Goal: Information Seeking & Learning: Learn about a topic

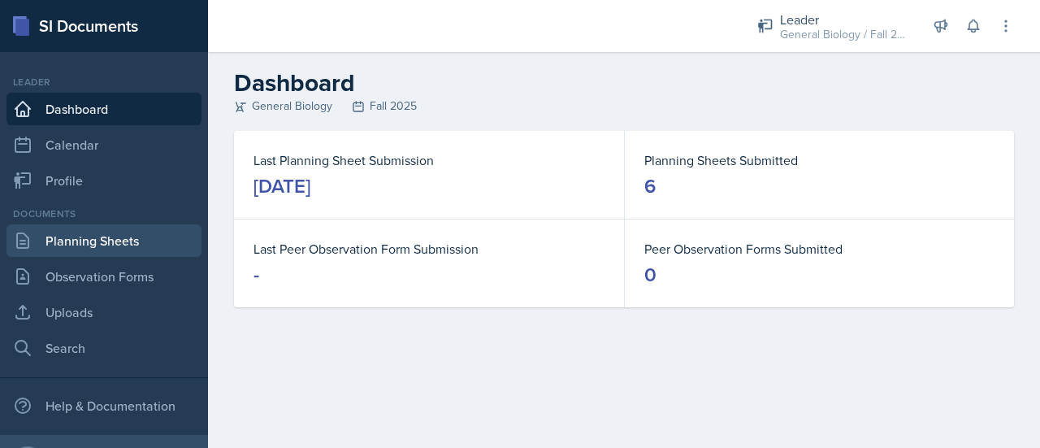
click at [91, 238] on link "Planning Sheets" at bounding box center [104, 240] width 195 height 33
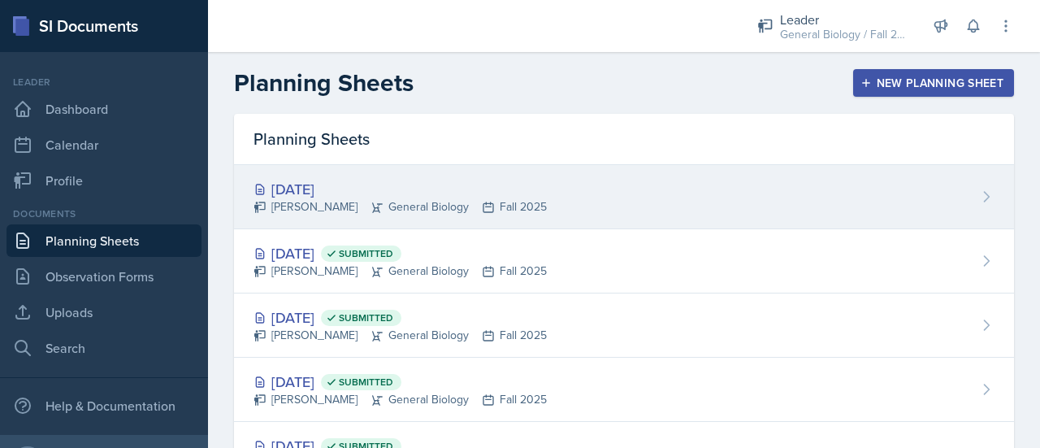
click at [535, 204] on div "Oct 2nd, 2025 Aurora Wick General Biology Fall 2025" at bounding box center [624, 197] width 780 height 64
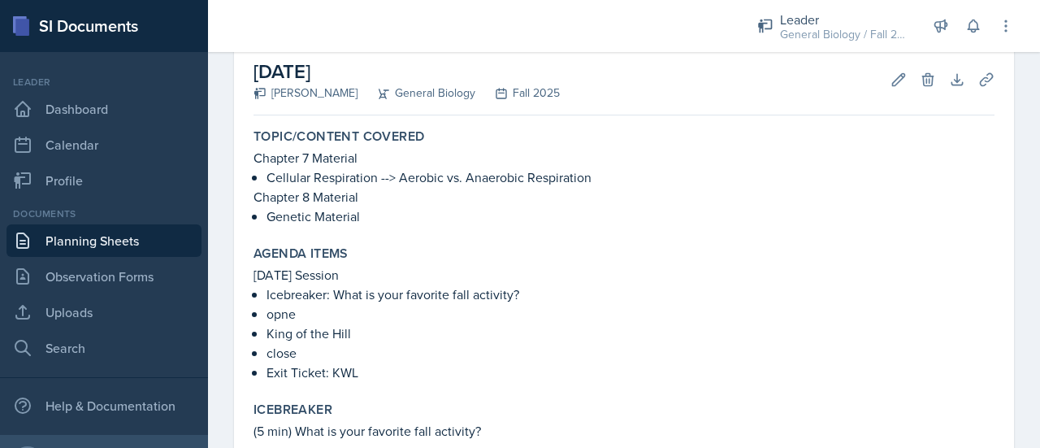
scroll to position [85, 0]
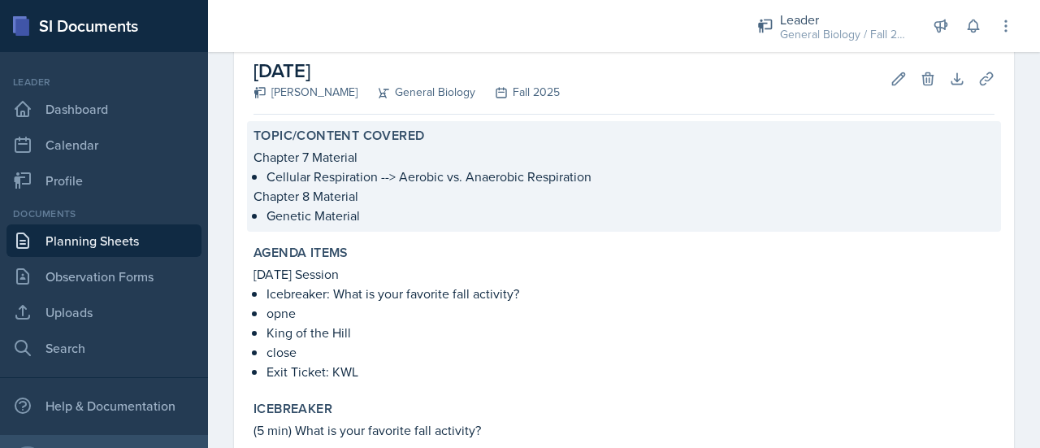
click at [481, 201] on p "Chapter 8 Material" at bounding box center [624, 196] width 741 height 20
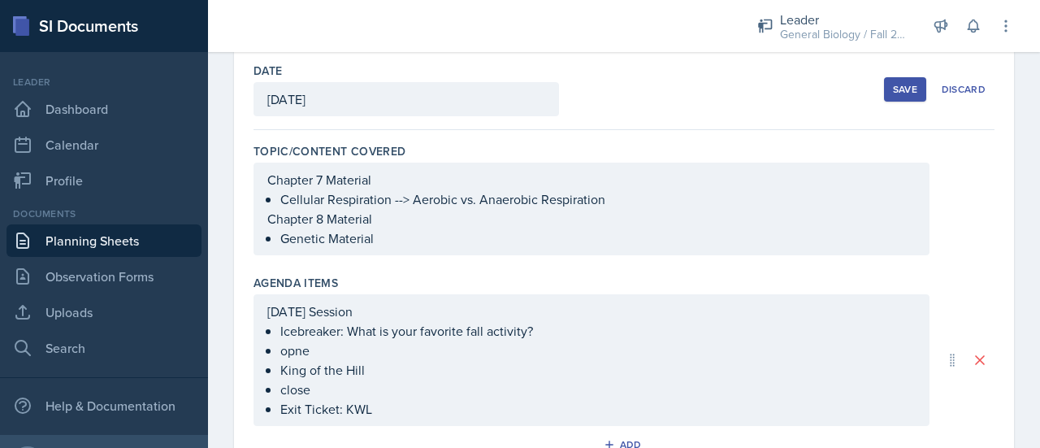
click at [379, 248] on div "Chapter 7 Material Cellular Respiration --> Aerobic vs. Anaerobic Respiration C…" at bounding box center [592, 209] width 676 height 93
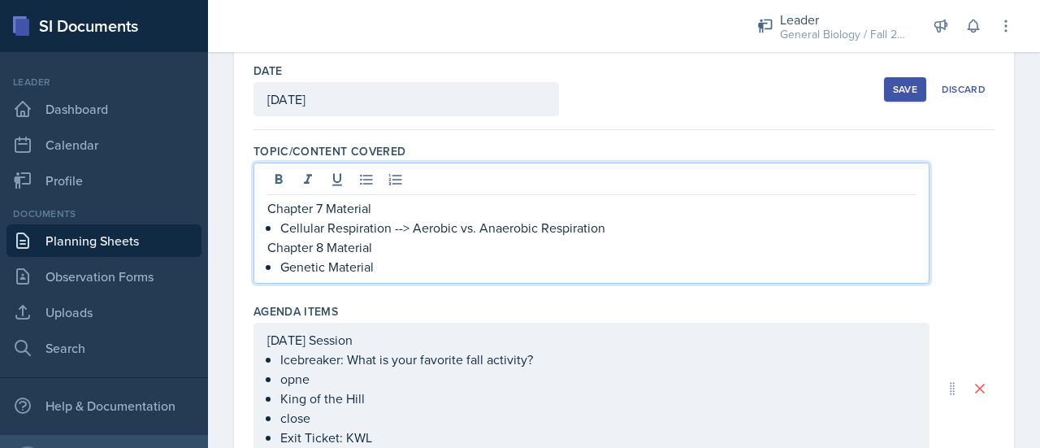
scroll to position [106, 0]
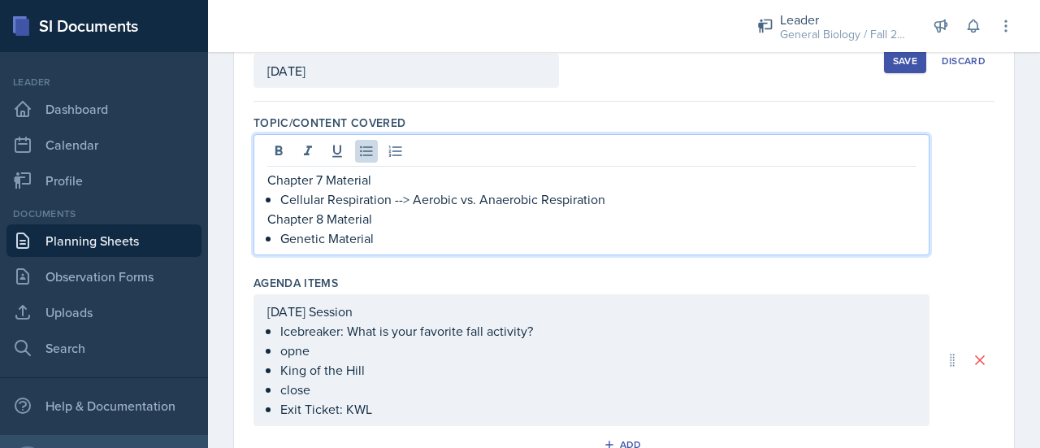
click at [397, 242] on p "Genetic Material" at bounding box center [597, 238] width 635 height 20
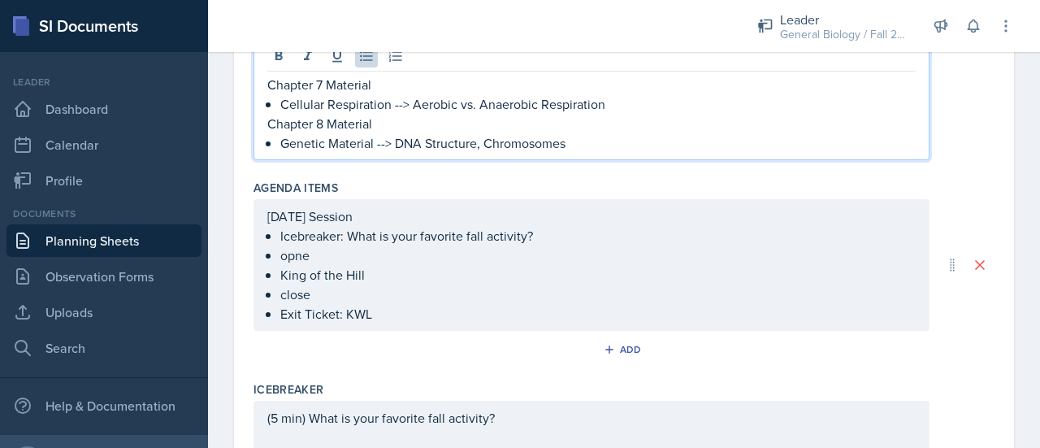
scroll to position [253, 0]
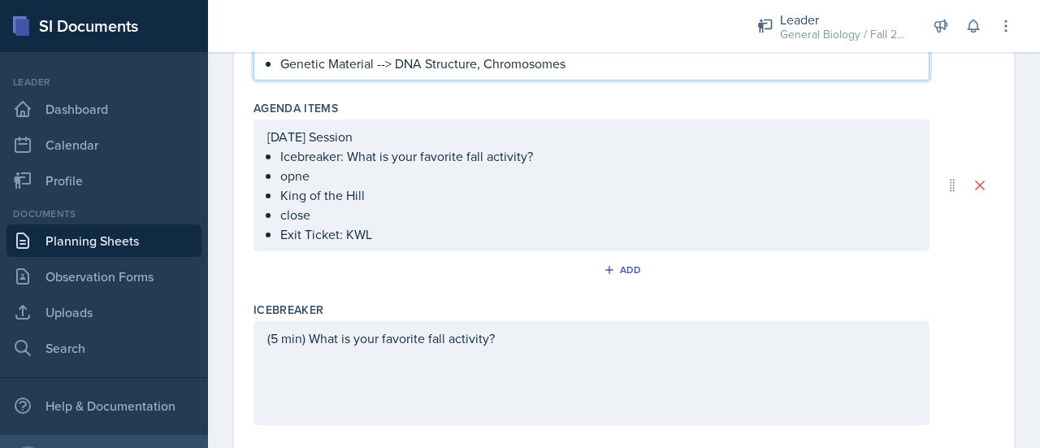
click at [317, 185] on p "opne" at bounding box center [597, 176] width 635 height 20
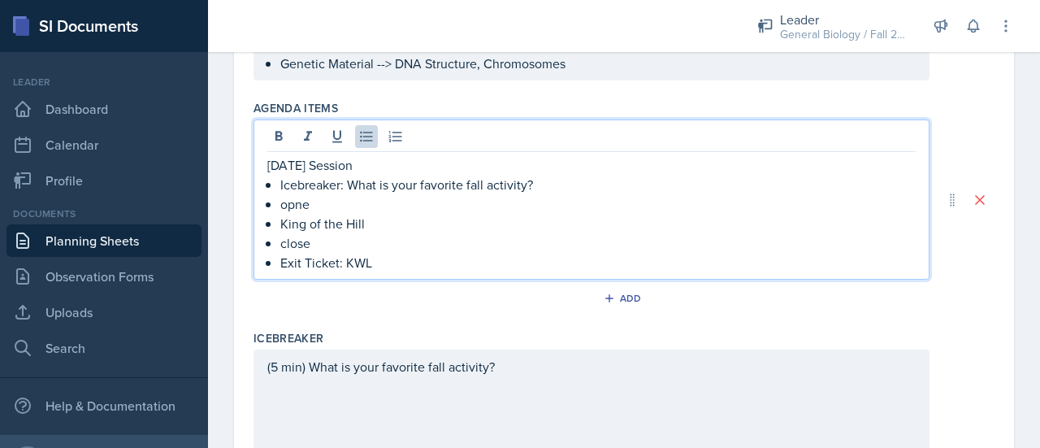
click at [323, 240] on p "close" at bounding box center [597, 243] width 635 height 20
click at [328, 214] on p "King of the Hill" at bounding box center [597, 224] width 635 height 20
click at [322, 199] on p "opne" at bounding box center [597, 204] width 635 height 20
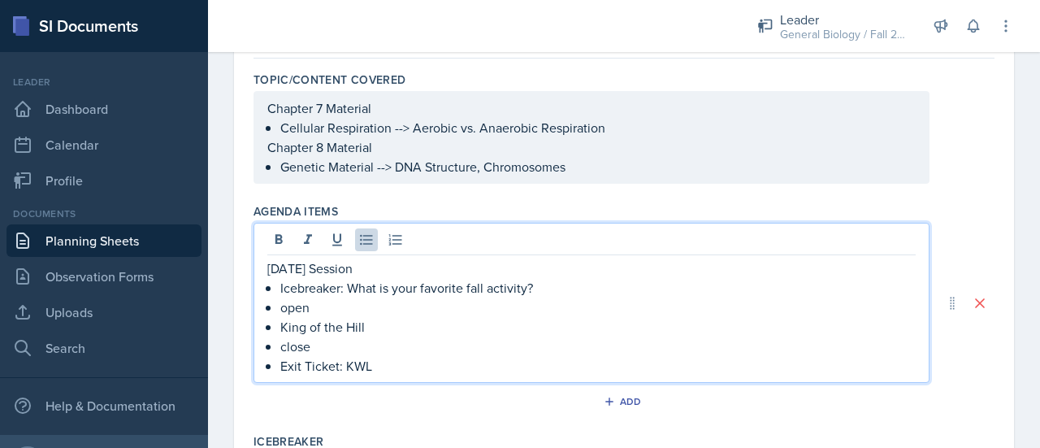
scroll to position [0, 0]
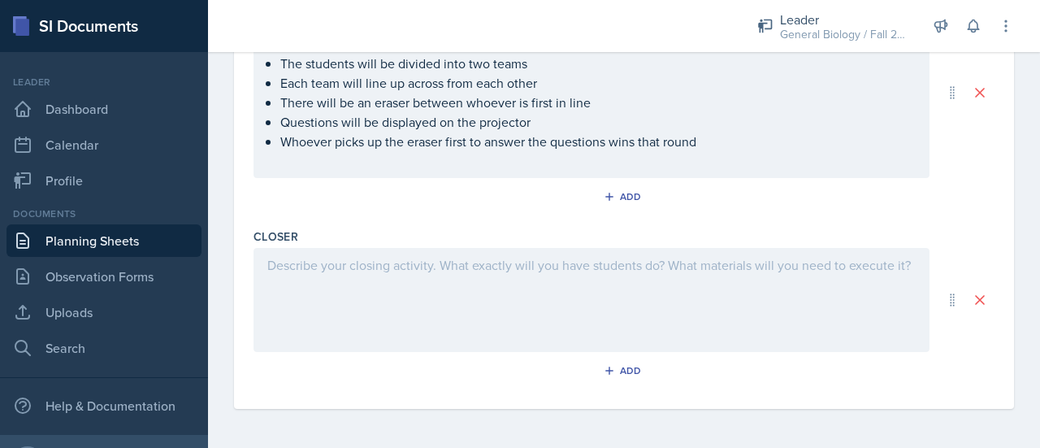
click at [477, 294] on div at bounding box center [592, 300] width 676 height 104
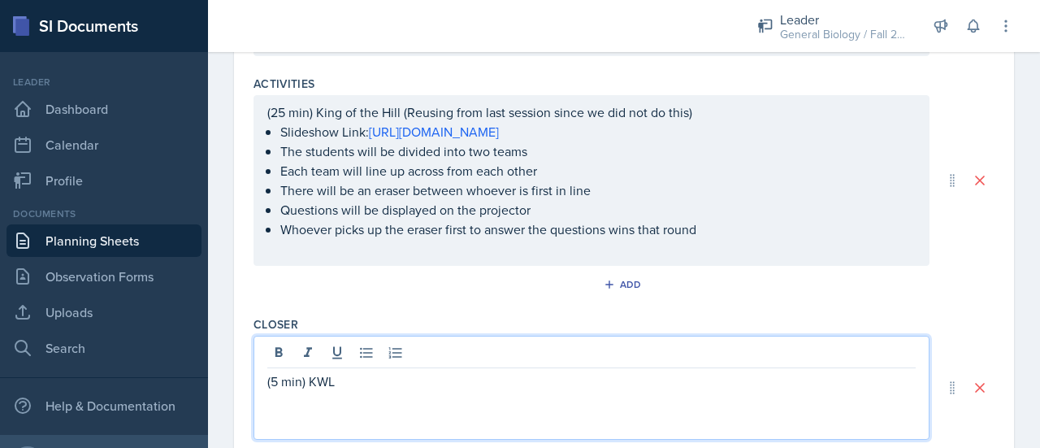
scroll to position [709, 0]
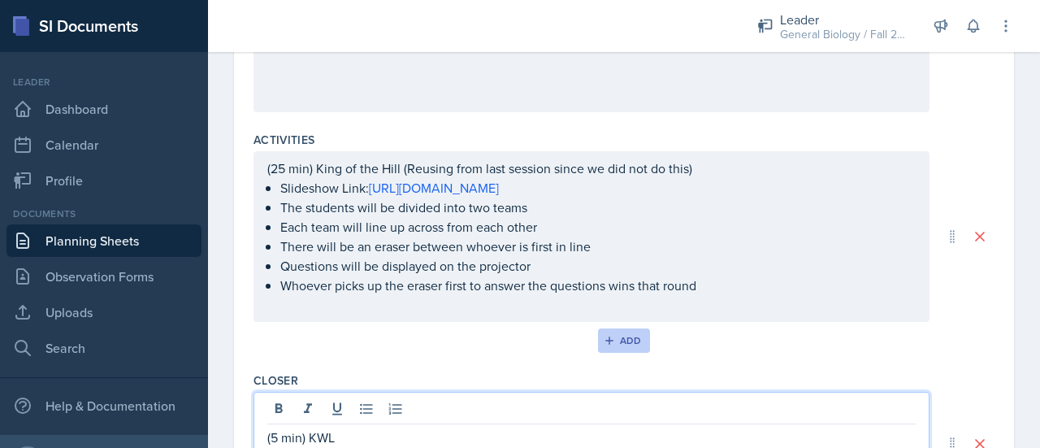
click at [598, 353] on button "Add" at bounding box center [624, 340] width 53 height 24
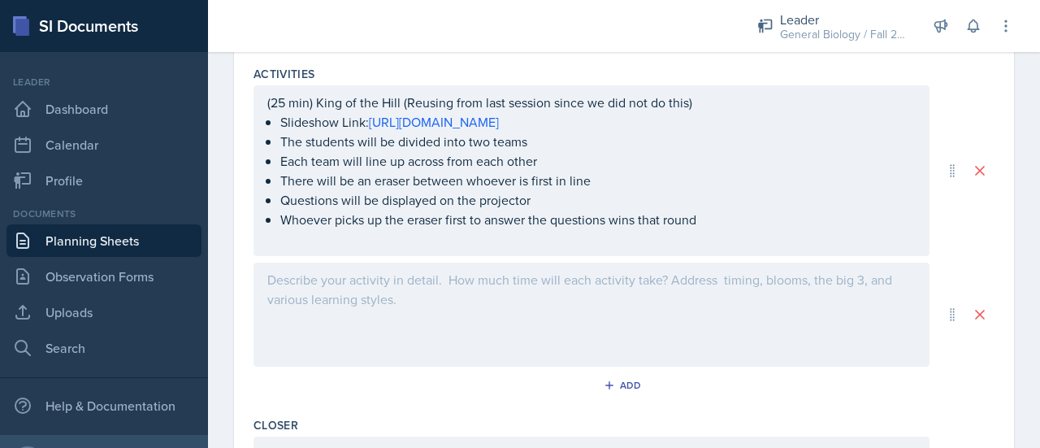
click at [475, 345] on div at bounding box center [592, 314] width 676 height 104
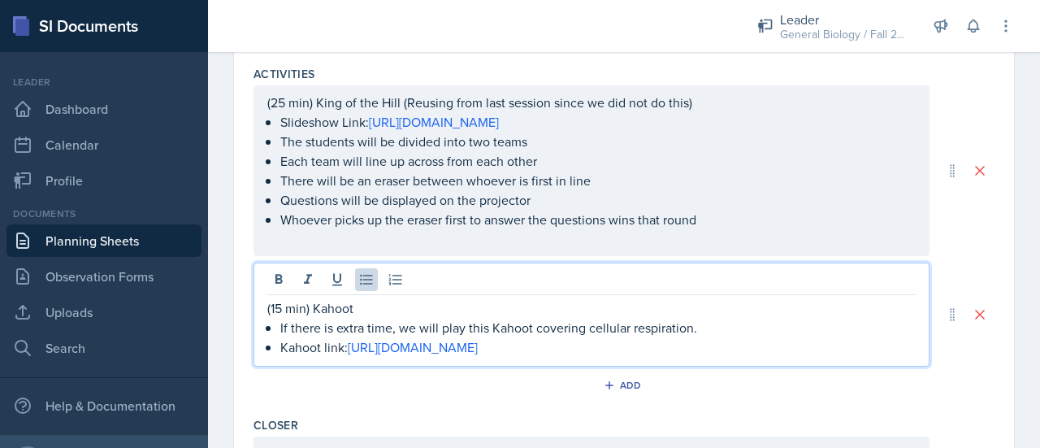
scroll to position [775, 0]
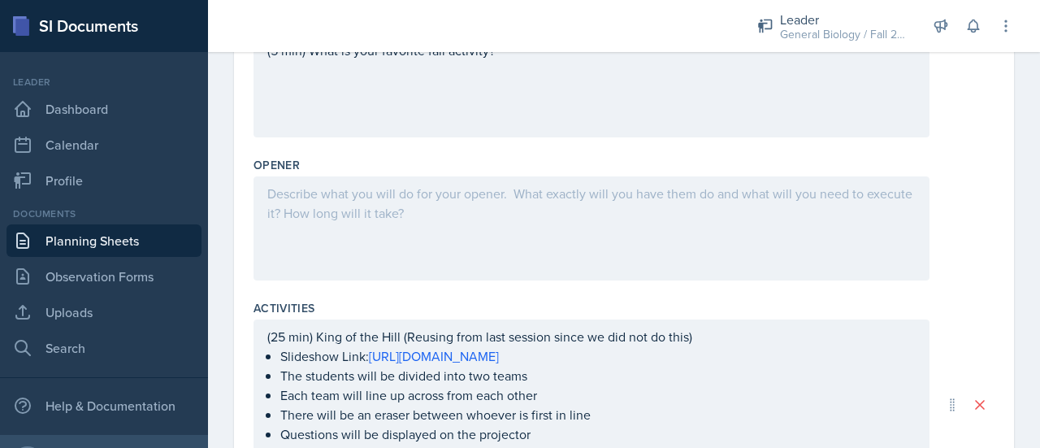
click at [475, 228] on div at bounding box center [592, 228] width 676 height 104
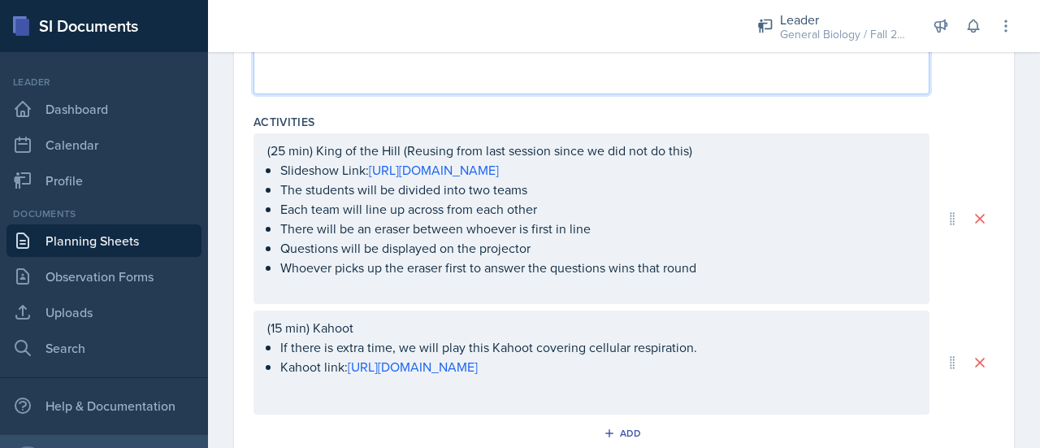
scroll to position [730, 0]
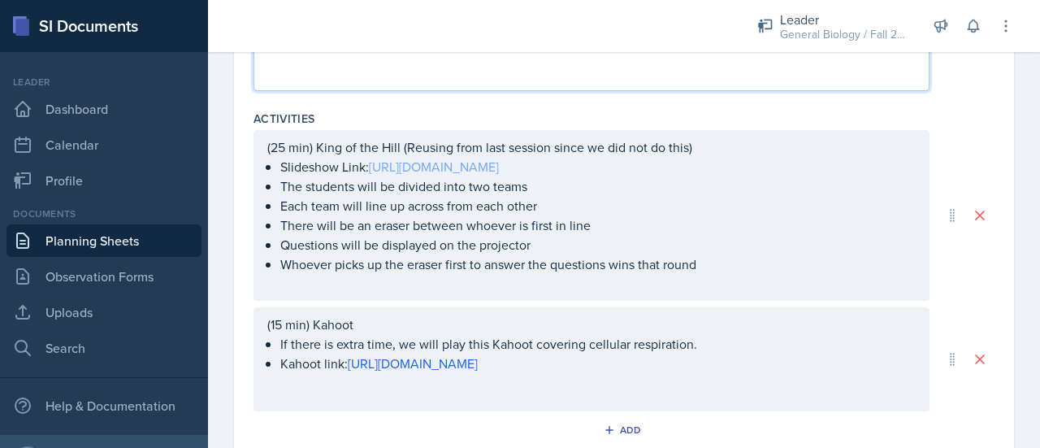
click at [452, 176] on link "[URL][DOMAIN_NAME]" at bounding box center [434, 167] width 130 height 18
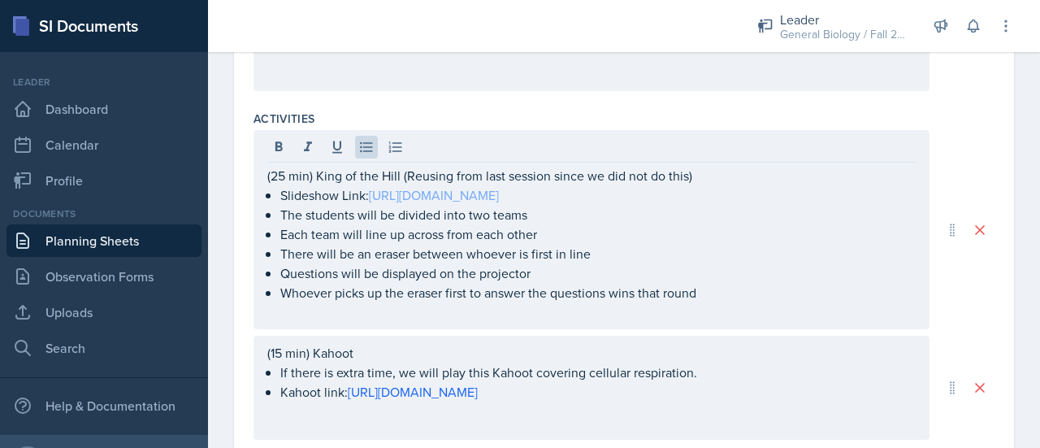
scroll to position [757, 0]
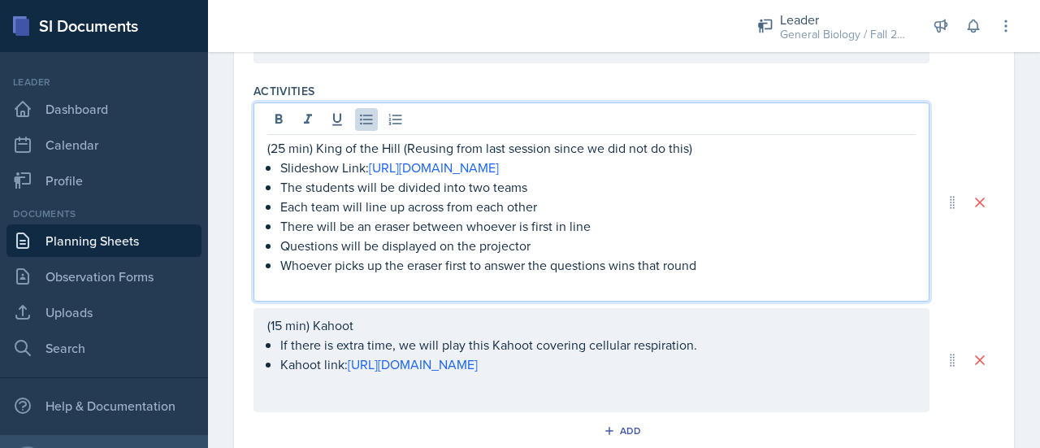
click at [366, 177] on p "Slideshow Link: https://docs.google.com/presentation/d/1Ku7h5QDTDfRdSOyw9K_HFIs…" at bounding box center [597, 168] width 635 height 20
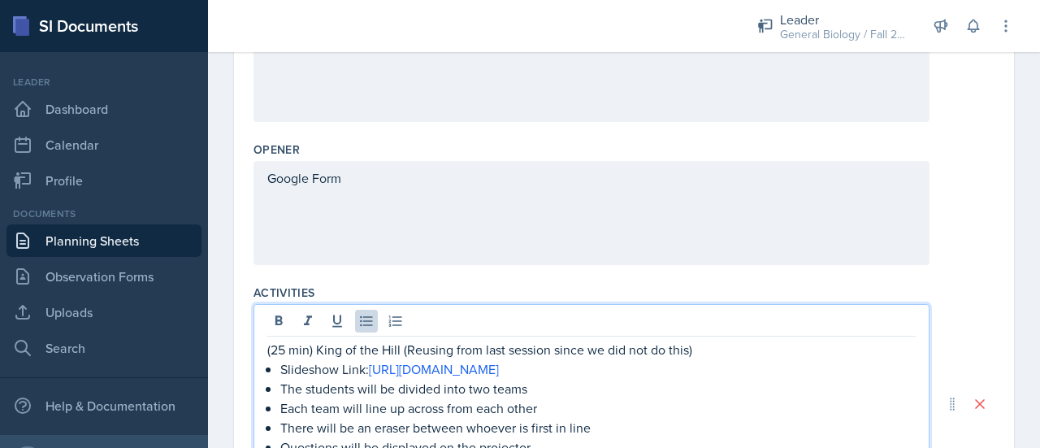
scroll to position [583, 0]
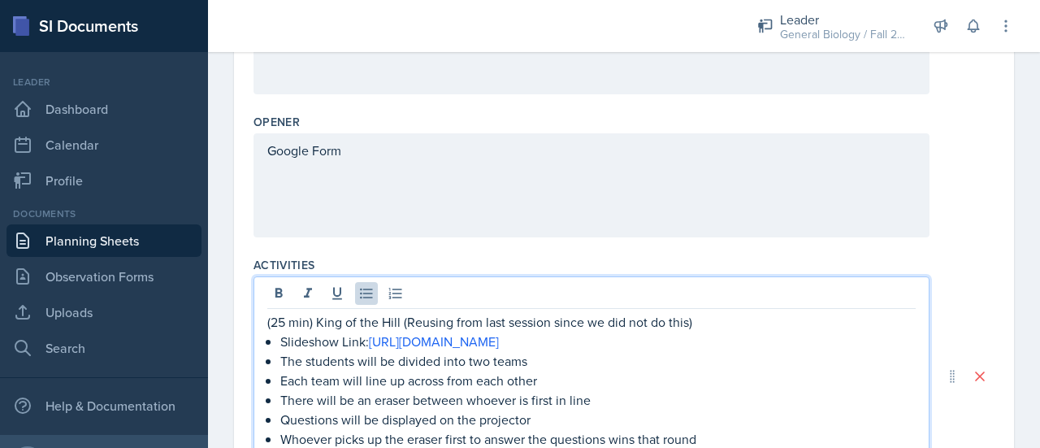
click at [366, 160] on p "Google Form" at bounding box center [591, 151] width 648 height 20
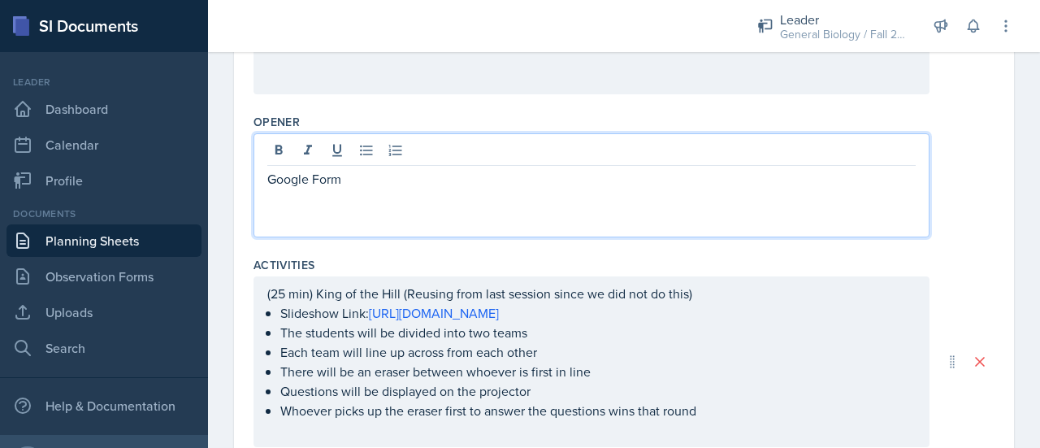
drag, startPoint x: 366, startPoint y: 179, endPoint x: 271, endPoint y: 176, distance: 94.3
drag, startPoint x: 271, startPoint y: 176, endPoint x: 536, endPoint y: 182, distance: 265.0
click at [536, 182] on p "Google Form" at bounding box center [591, 179] width 648 height 20
drag, startPoint x: 389, startPoint y: 170, endPoint x: 260, endPoint y: 181, distance: 129.7
click at [260, 181] on div "Google Form" at bounding box center [592, 185] width 676 height 104
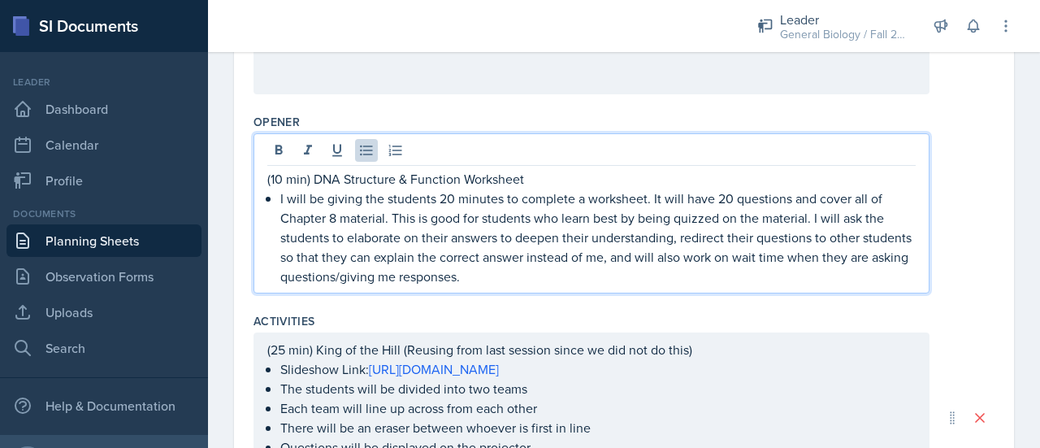
click at [445, 197] on p "I will be giving the students 20 minutes to complete a worksheet. It will have …" at bounding box center [597, 238] width 635 height 98
click at [724, 199] on p "I will be giving the students 10 minutes to complete a worksheet. It will have …" at bounding box center [597, 238] width 635 height 98
click at [544, 178] on p "(10 min) DNA Structure & Function Worksheet" at bounding box center [591, 179] width 648 height 20
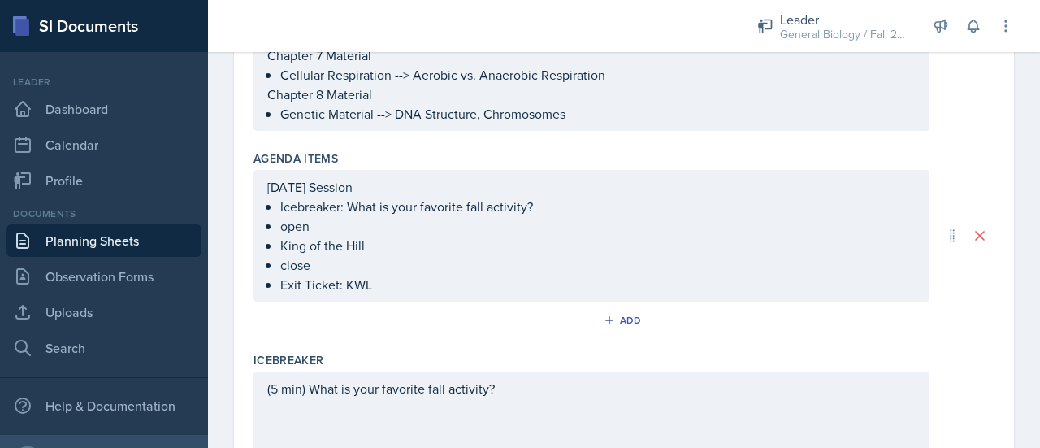
scroll to position [231, 0]
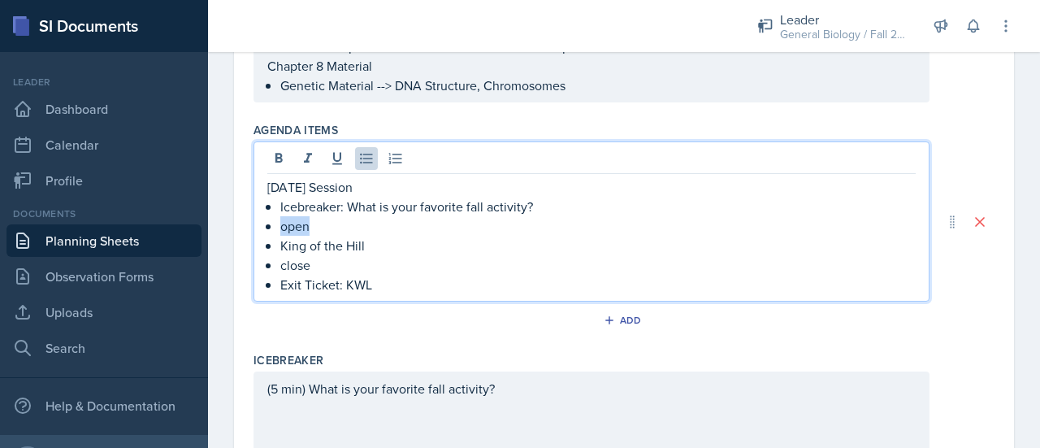
drag, startPoint x: 332, startPoint y: 222, endPoint x: 280, endPoint y: 228, distance: 52.4
click at [280, 228] on p "open" at bounding box center [597, 226] width 635 height 20
drag, startPoint x: 332, startPoint y: 266, endPoint x: 280, endPoint y: 270, distance: 51.4
click at [280, 270] on p "close" at bounding box center [597, 265] width 635 height 20
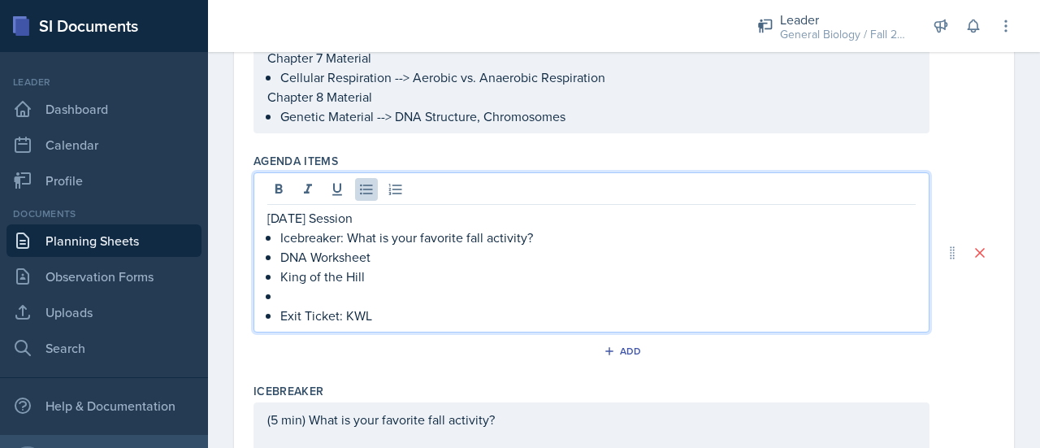
scroll to position [205, 0]
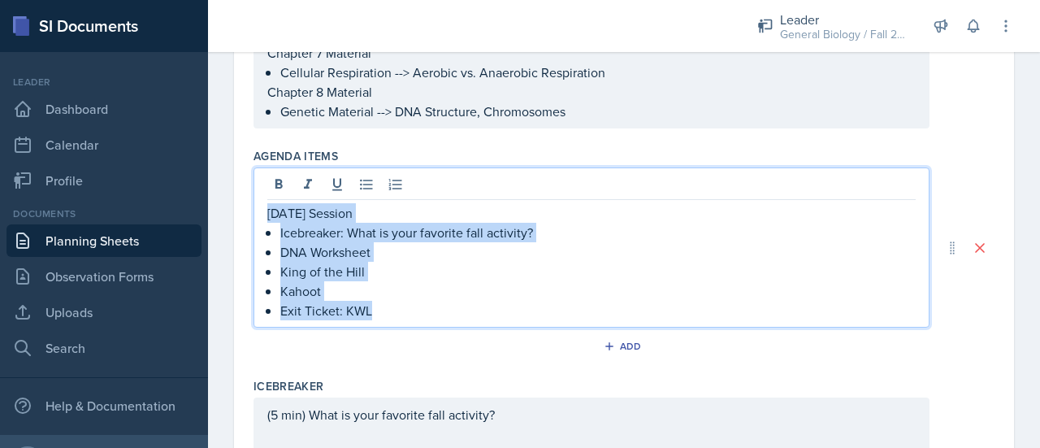
drag, startPoint x: 401, startPoint y: 313, endPoint x: 257, endPoint y: 210, distance: 177.2
click at [257, 210] on div "10/2/25 Session Icebreaker: What is your favorite fall activity? DNA Worksheet …" at bounding box center [592, 247] width 676 height 160
copy div "10/2/25 Session Icebreaker: What is your favorite fall activity? DNA Worksheet …"
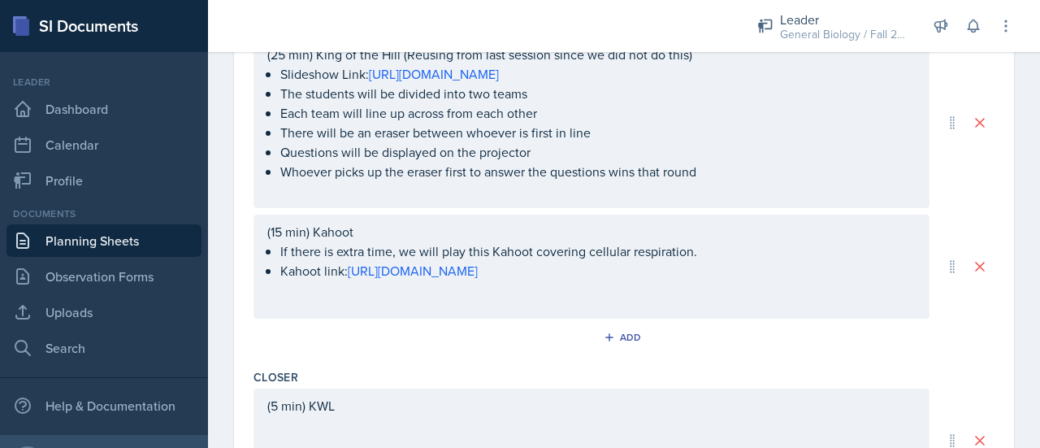
scroll to position [926, 0]
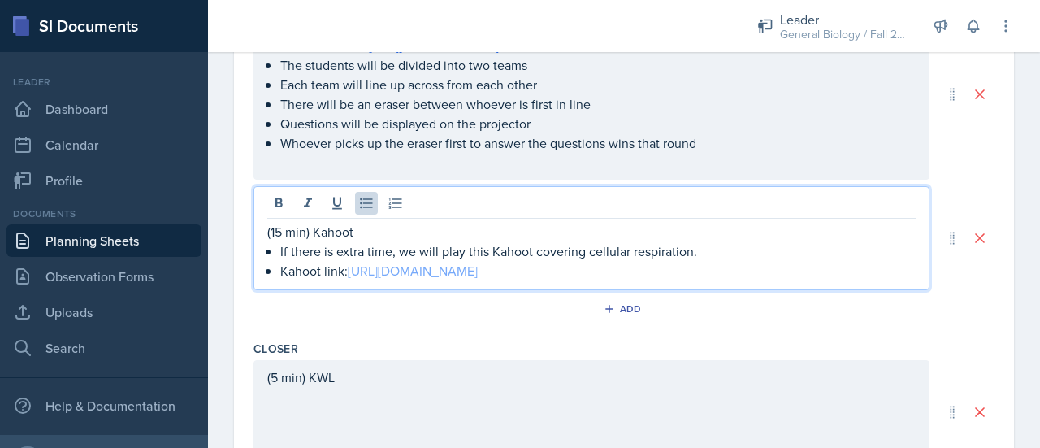
drag, startPoint x: 899, startPoint y: 343, endPoint x: 349, endPoint y: 350, distance: 549.4
click at [349, 280] on p "Kahoot link: https://create.kahoot.it/share/intro-to-cellular-respiration/f97f4…" at bounding box center [597, 271] width 635 height 20
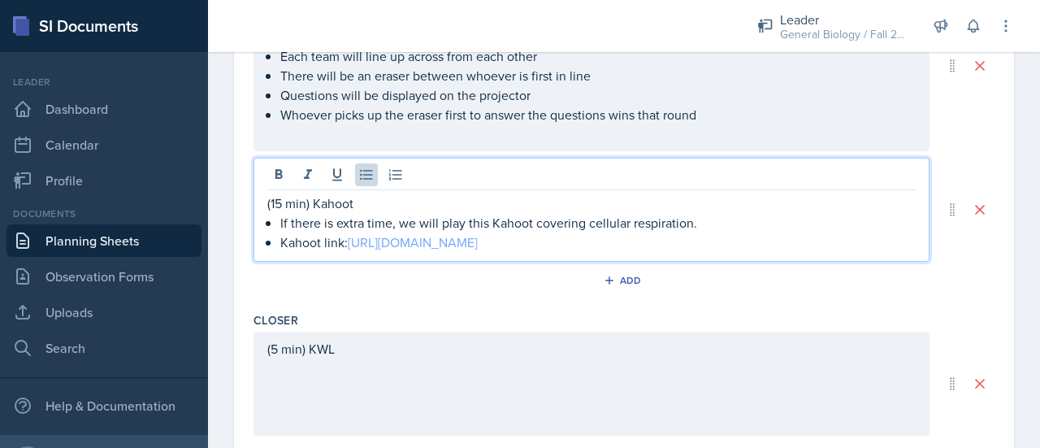
scroll to position [898, 0]
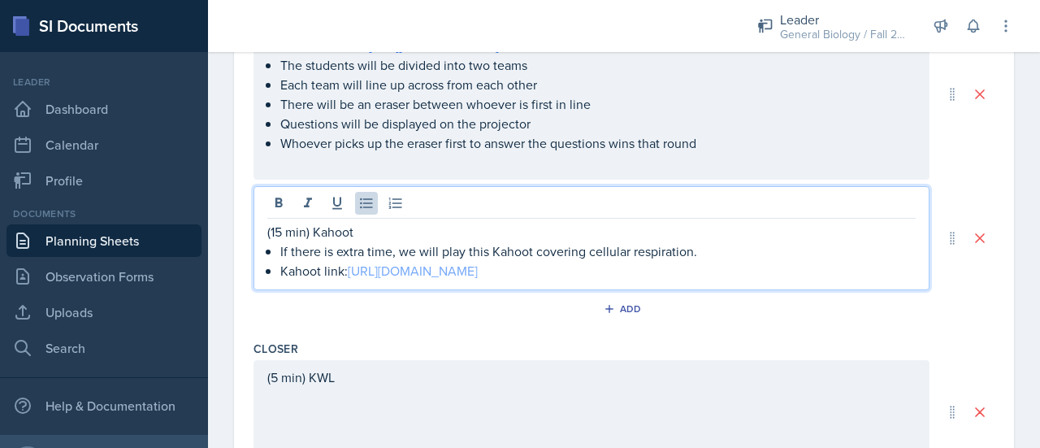
copy link "https://create.kahoot.it/share/intro-to-cellular-respiration/f97f41bc-baa8-41a7…"
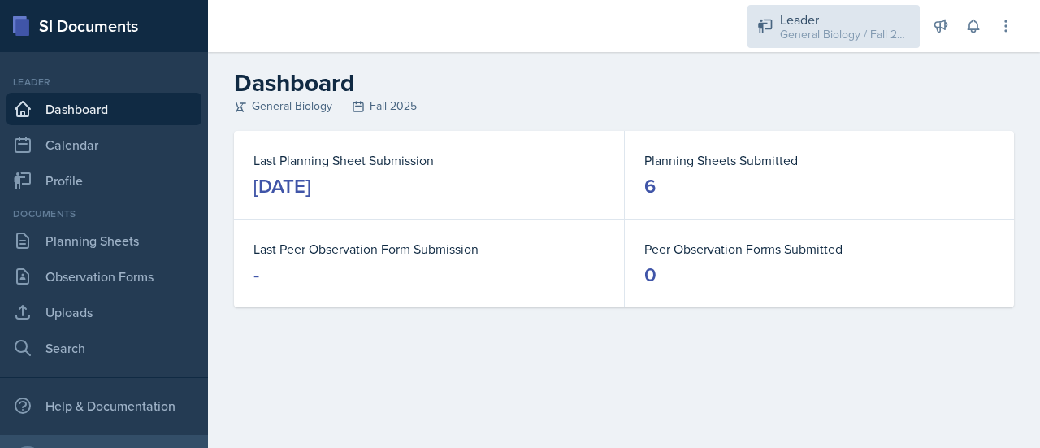
click at [886, 41] on div "General Biology / Fall 2025" at bounding box center [845, 34] width 130 height 17
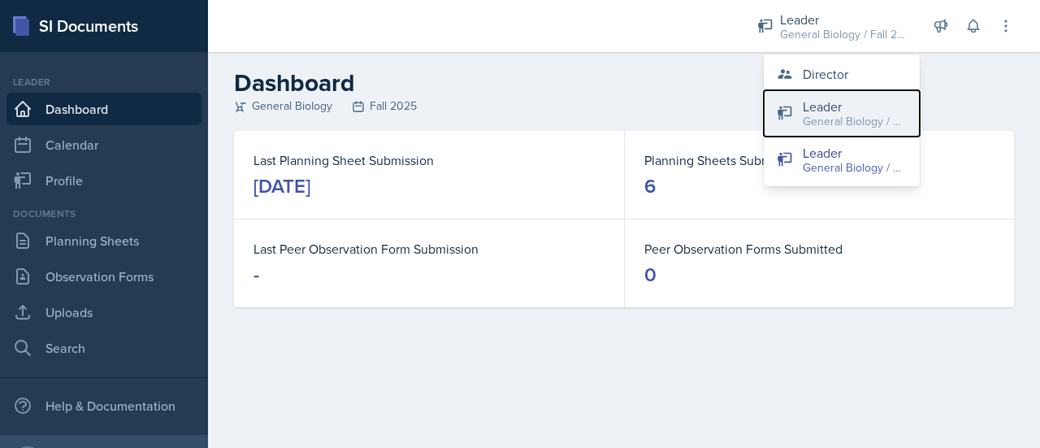
click at [809, 116] on div "General Biology / Spring 2025" at bounding box center [855, 121] width 104 height 17
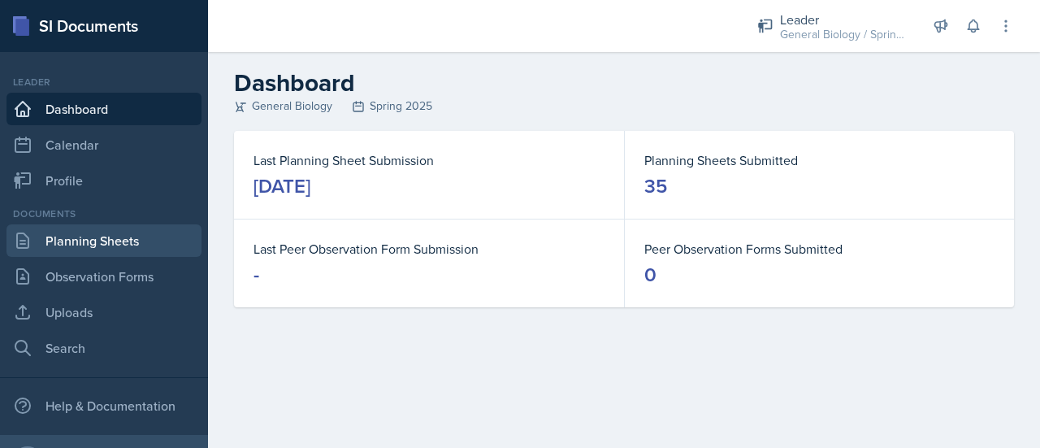
click at [143, 246] on link "Planning Sheets" at bounding box center [104, 240] width 195 height 33
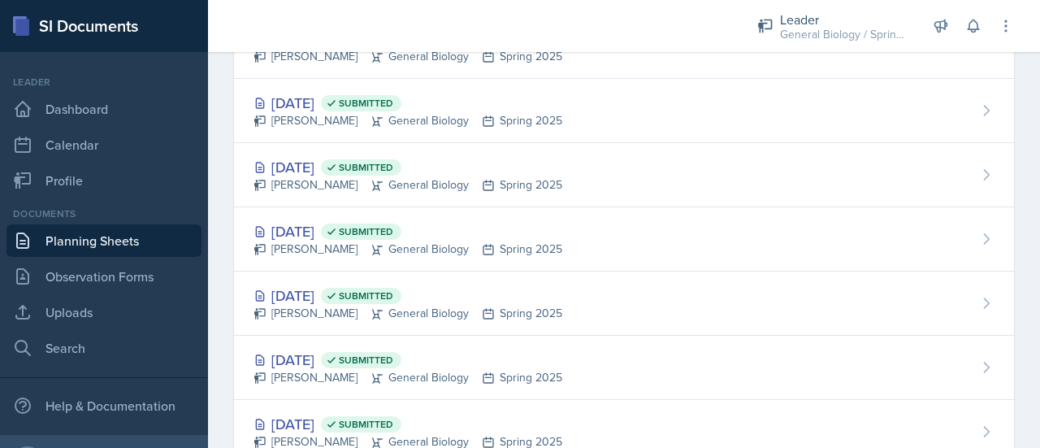
scroll to position [1222, 0]
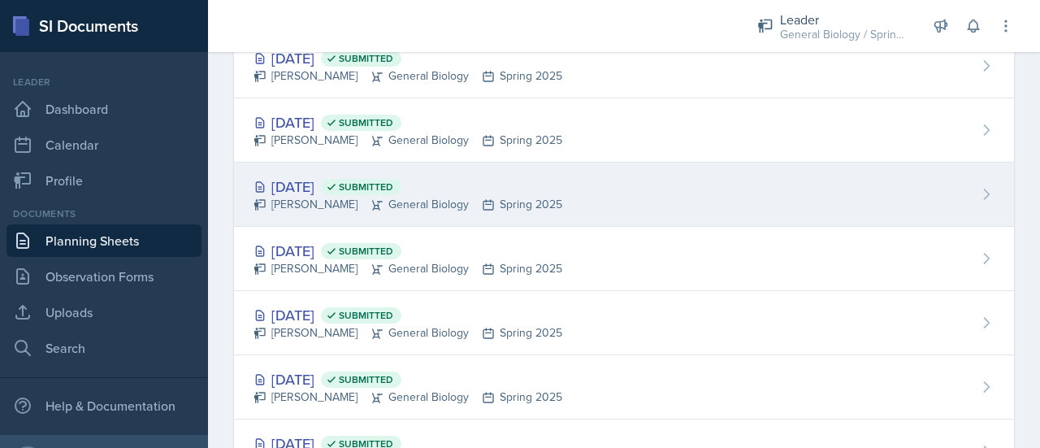
click at [568, 193] on div "[DATE] Submitted [PERSON_NAME] General Biology Spring 2025" at bounding box center [624, 195] width 780 height 64
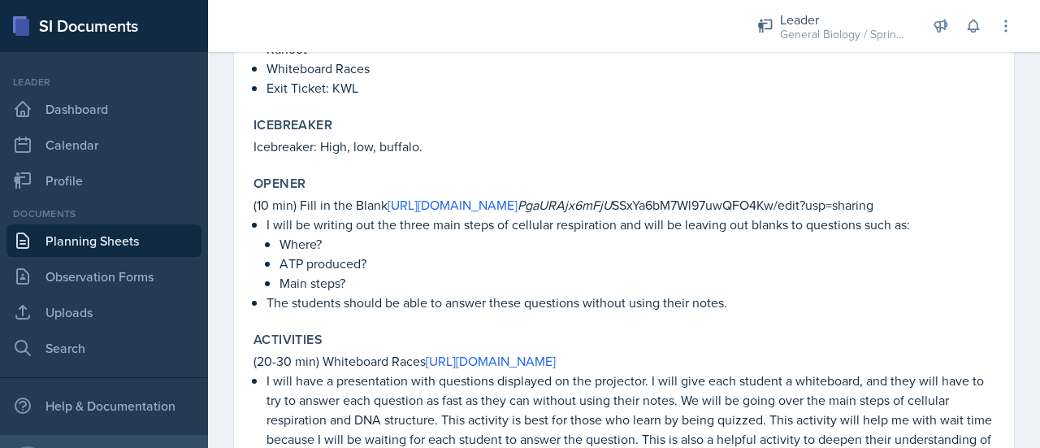
scroll to position [369, 0]
click at [512, 207] on link "[URL][DOMAIN_NAME]" at bounding box center [453, 204] width 130 height 18
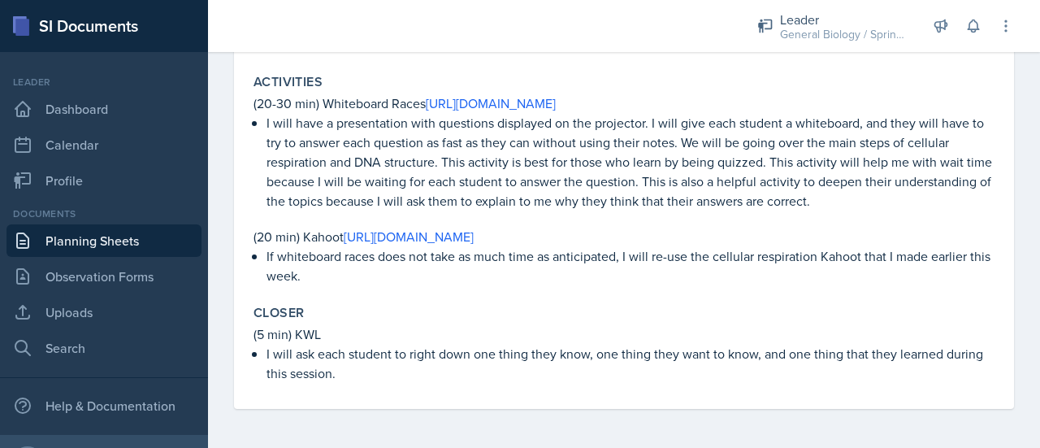
scroll to position [664, 0]
click at [474, 236] on link "[URL][DOMAIN_NAME]" at bounding box center [409, 237] width 130 height 18
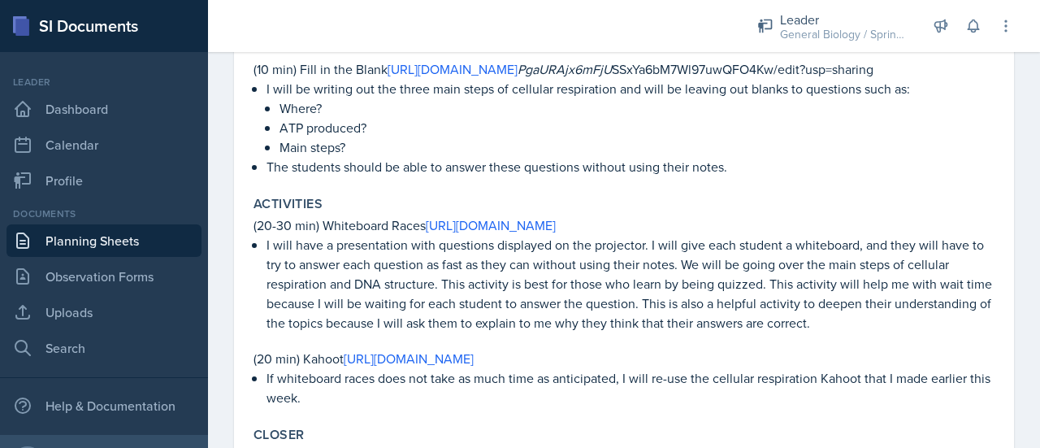
scroll to position [505, 0]
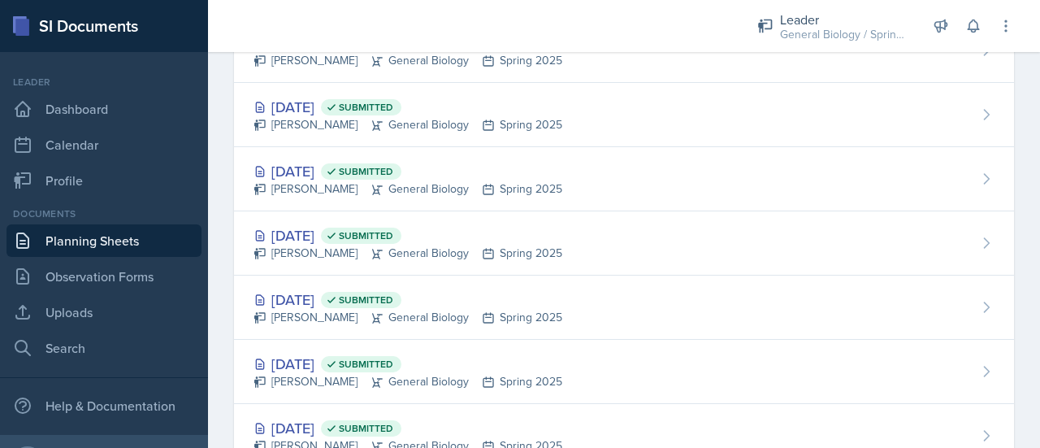
scroll to position [1369, 0]
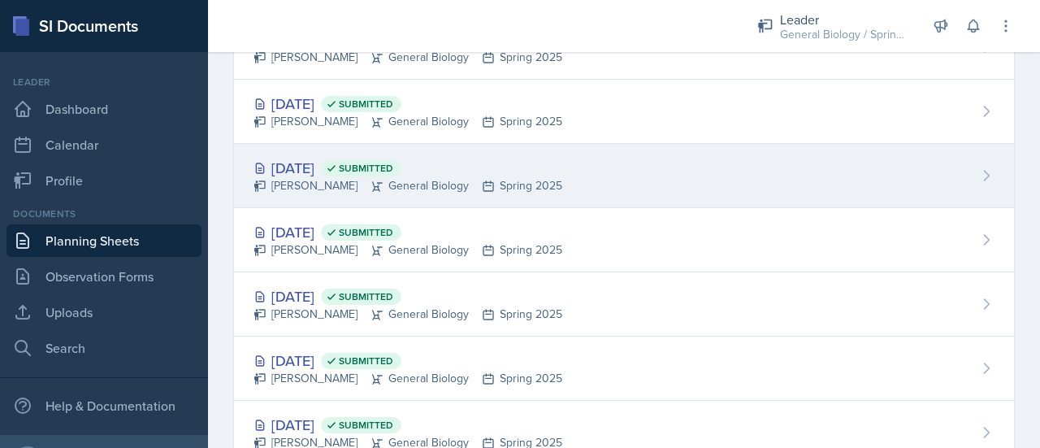
click at [326, 177] on div "[PERSON_NAME] General Biology Spring 2025" at bounding box center [408, 185] width 309 height 17
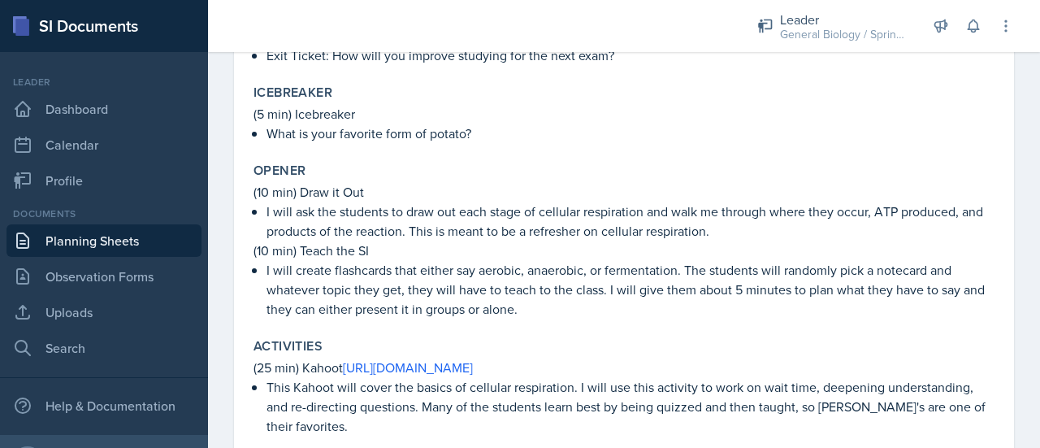
scroll to position [382, 0]
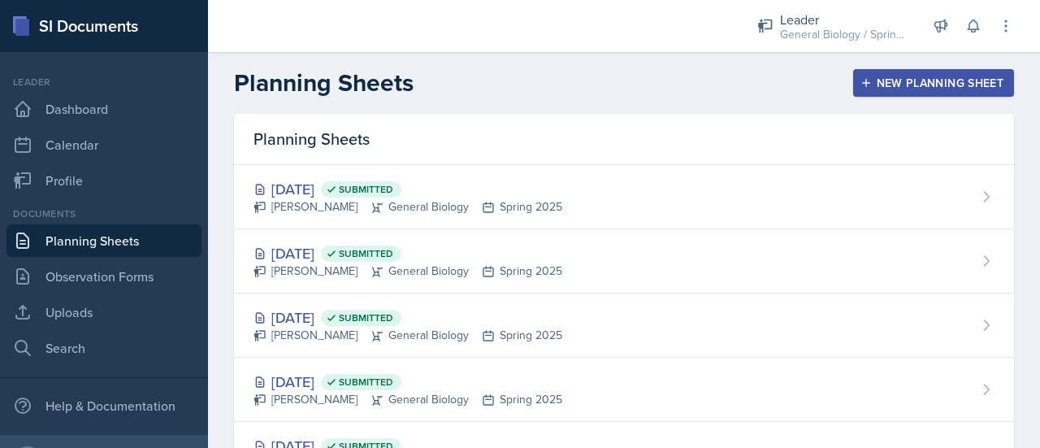
scroll to position [23, 0]
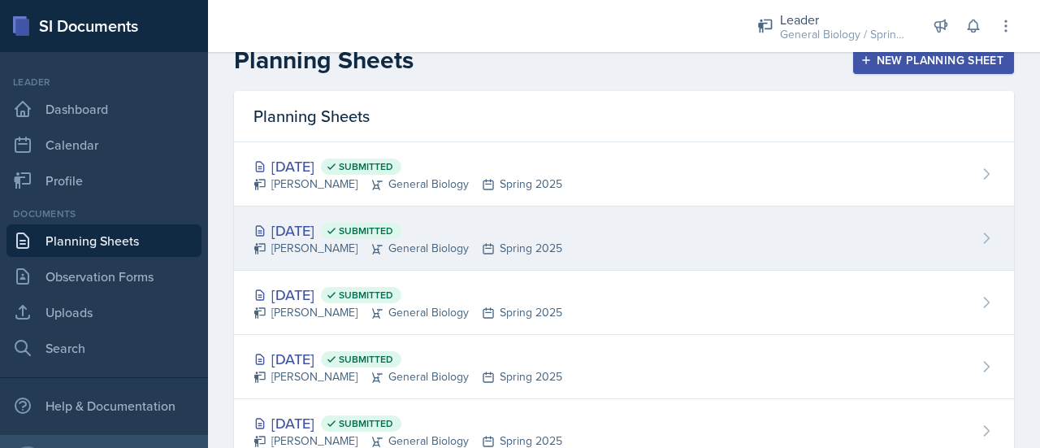
click at [371, 242] on icon at bounding box center [377, 248] width 13 height 13
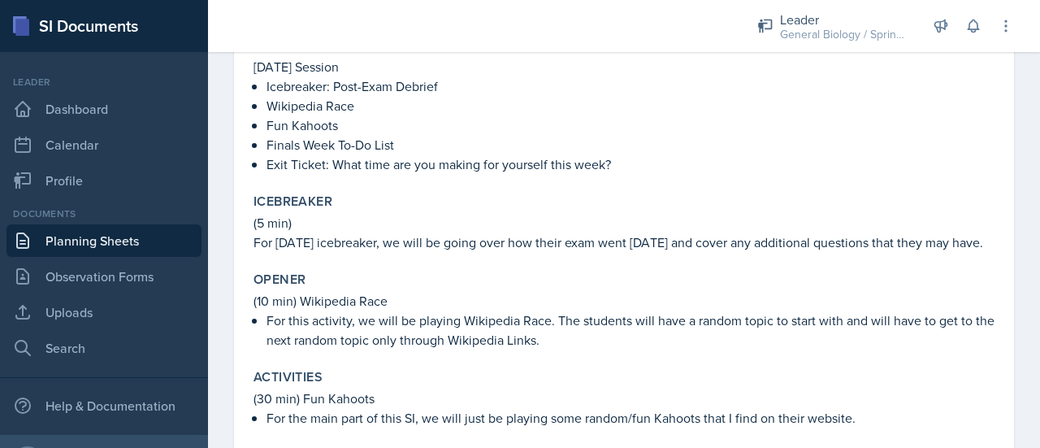
scroll to position [234, 0]
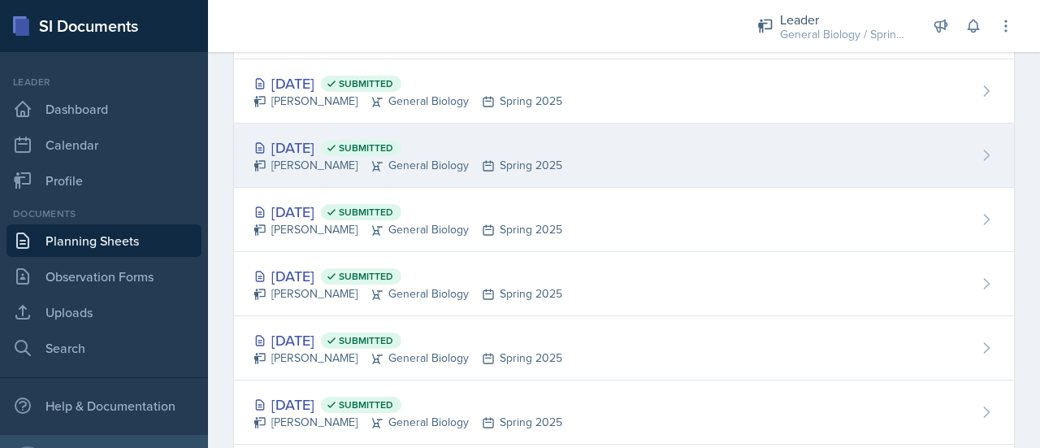
scroll to position [262, 0]
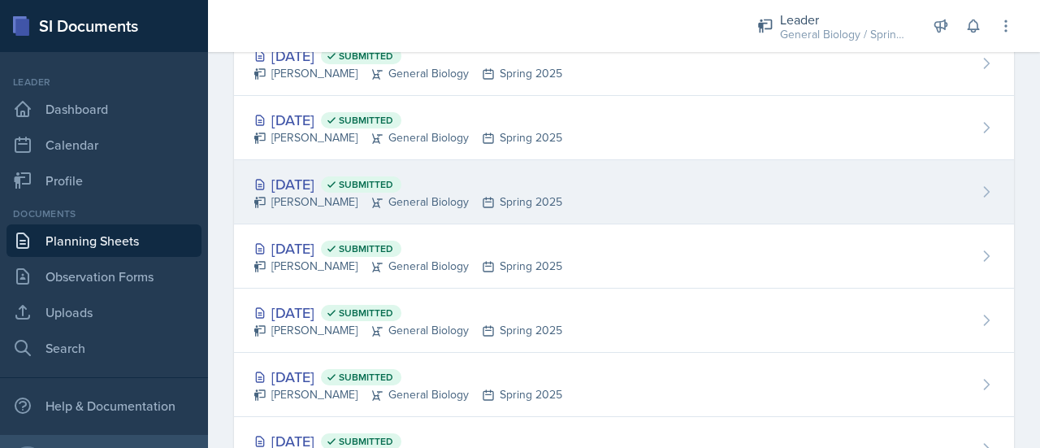
click at [333, 181] on div "[DATE] Submitted" at bounding box center [408, 184] width 309 height 22
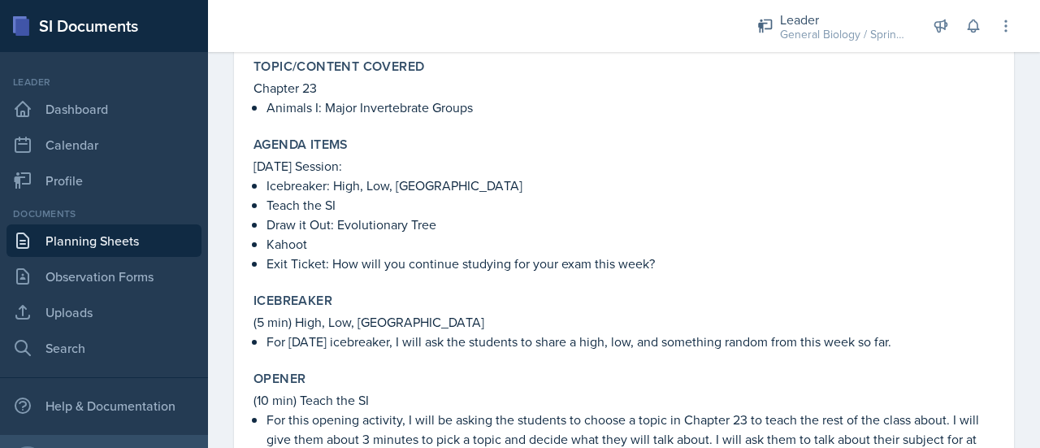
scroll to position [156, 0]
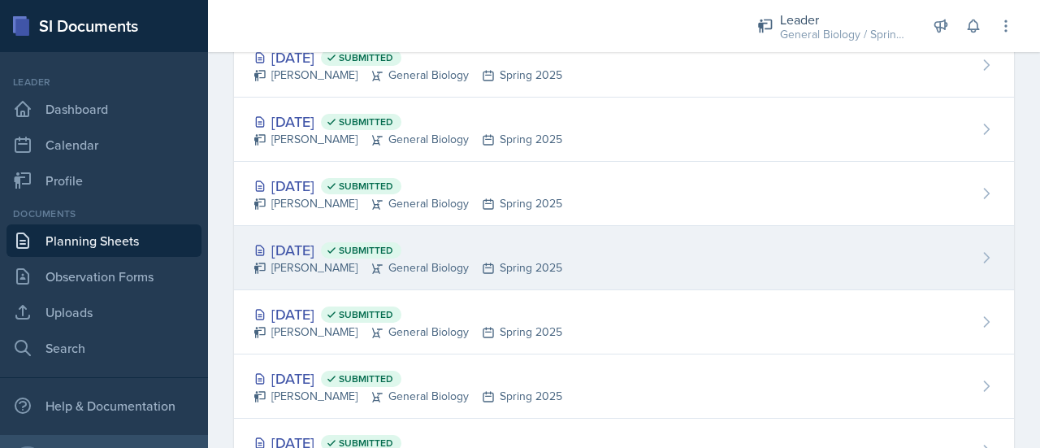
scroll to position [261, 0]
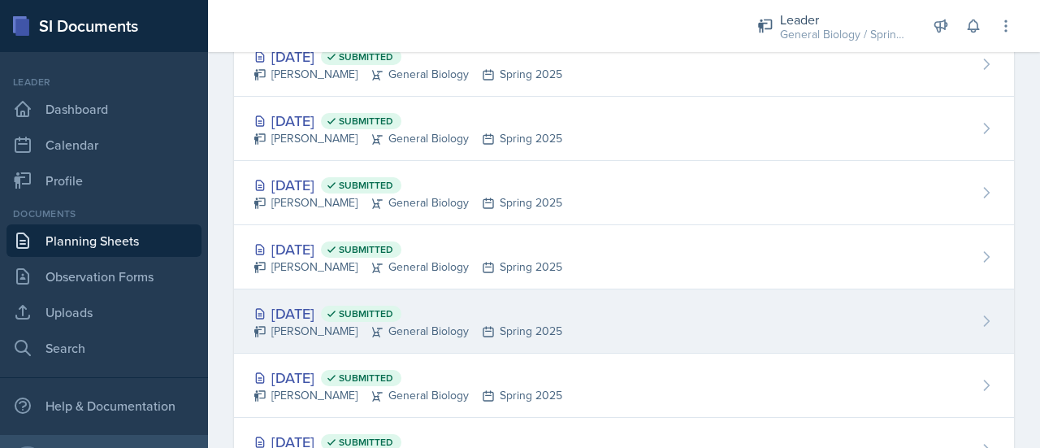
click at [359, 289] on div "[DATE] Submitted [PERSON_NAME] General Biology Spring 2025" at bounding box center [624, 321] width 780 height 64
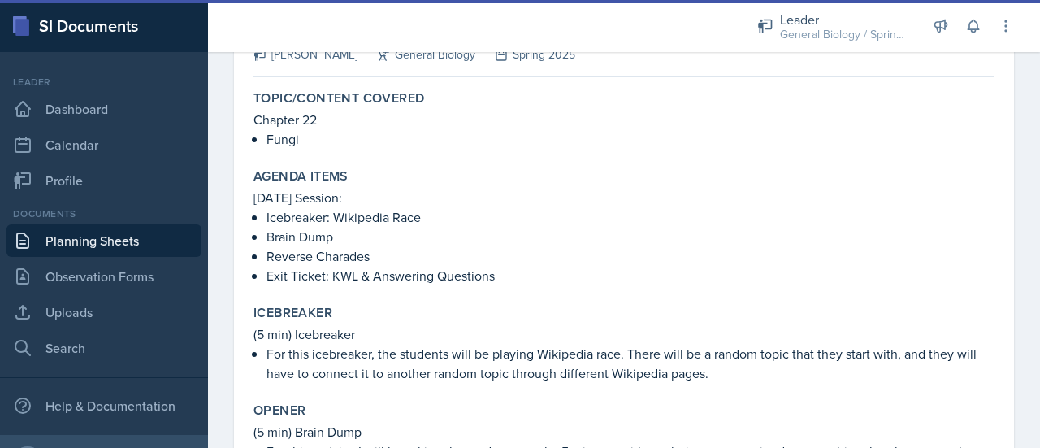
scroll to position [123, 0]
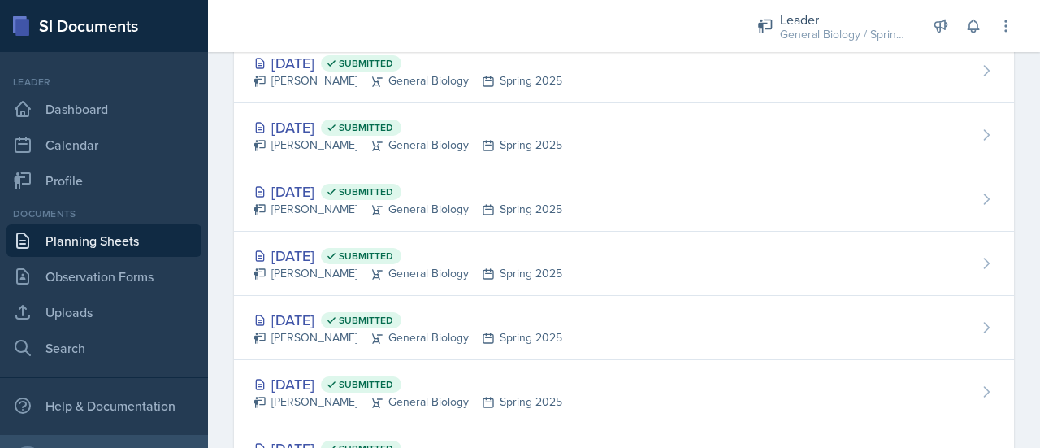
scroll to position [321, 0]
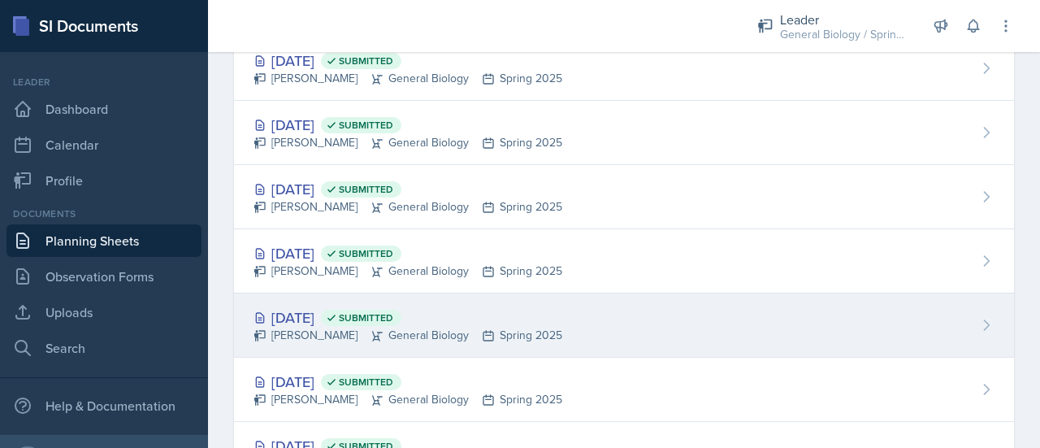
click at [388, 313] on span "Submitted" at bounding box center [366, 317] width 54 height 13
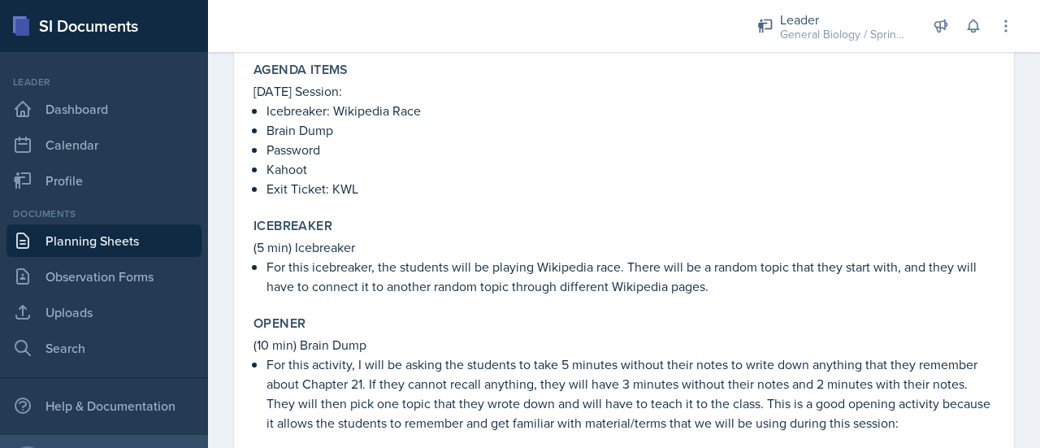
scroll to position [248, 0]
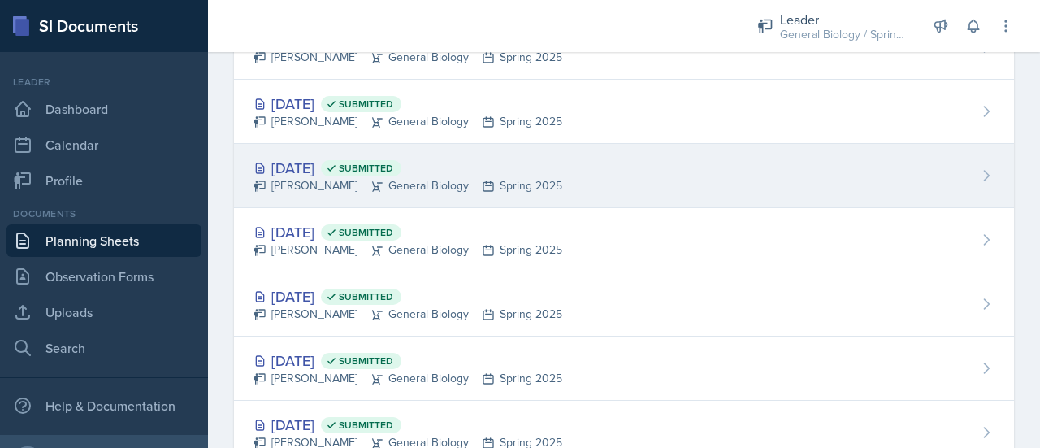
scroll to position [536, 0]
click at [314, 188] on div "[PERSON_NAME] General Biology Spring 2025" at bounding box center [408, 184] width 309 height 17
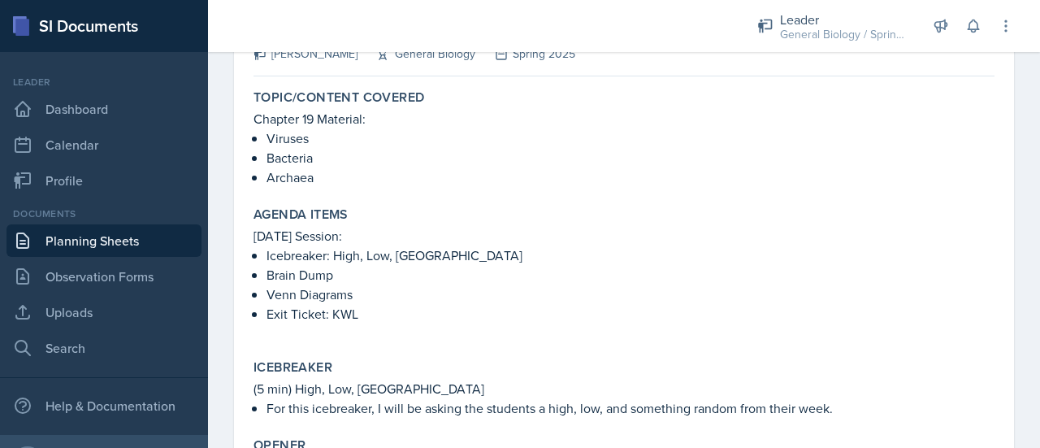
scroll to position [124, 0]
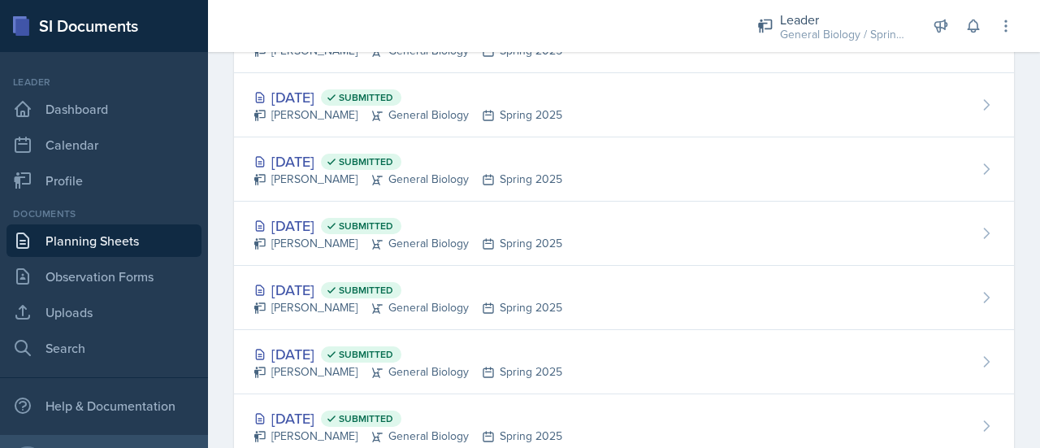
scroll to position [545, 0]
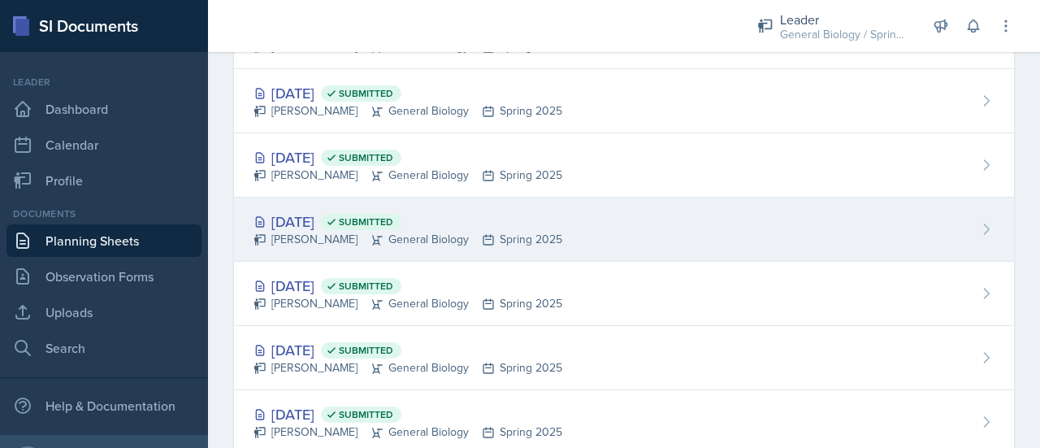
click at [337, 240] on div "[PERSON_NAME] General Biology Spring 2025" at bounding box center [408, 239] width 309 height 17
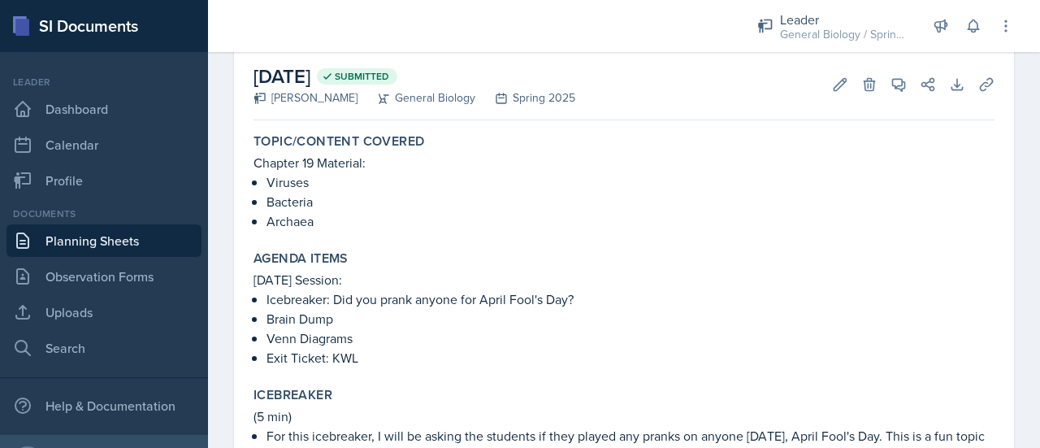
scroll to position [80, 0]
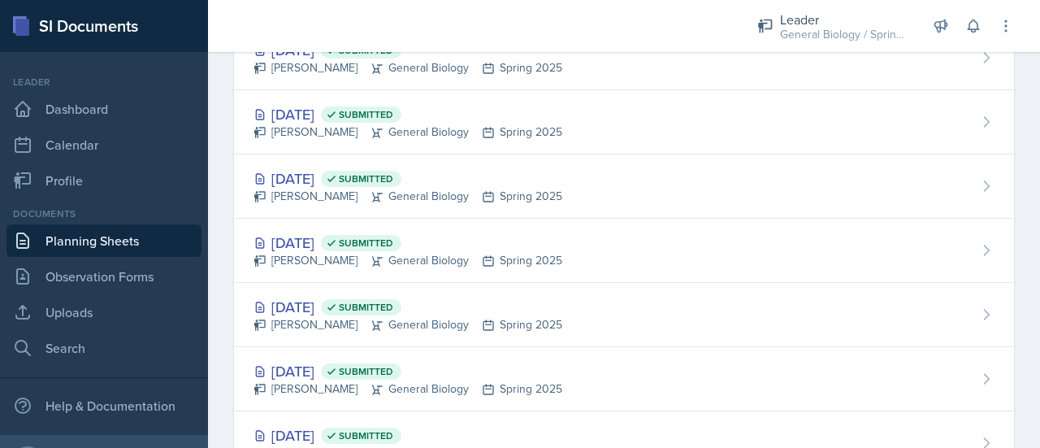
scroll to position [659, 0]
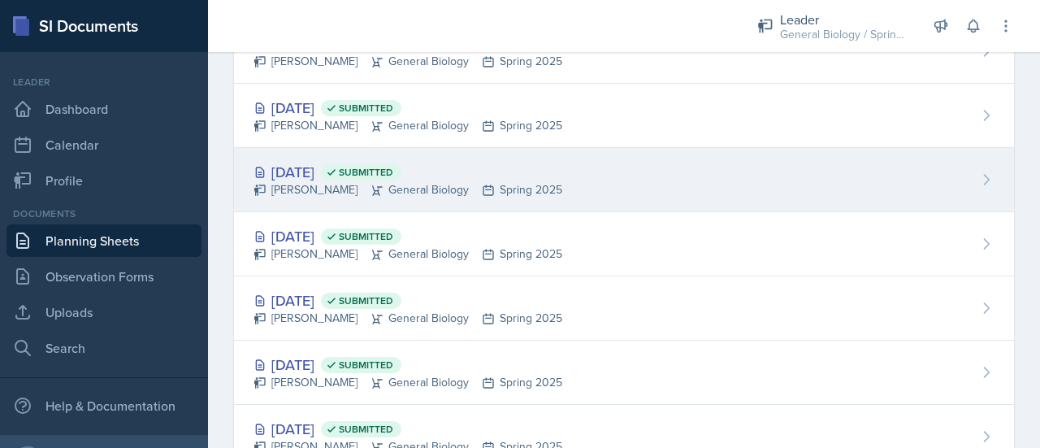
click at [310, 188] on div "[PERSON_NAME] General Biology Spring 2025" at bounding box center [408, 189] width 309 height 17
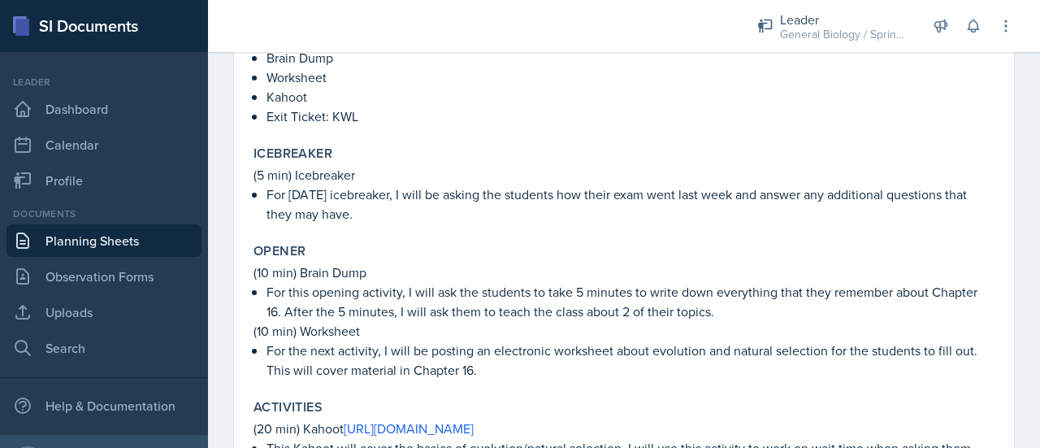
scroll to position [301, 0]
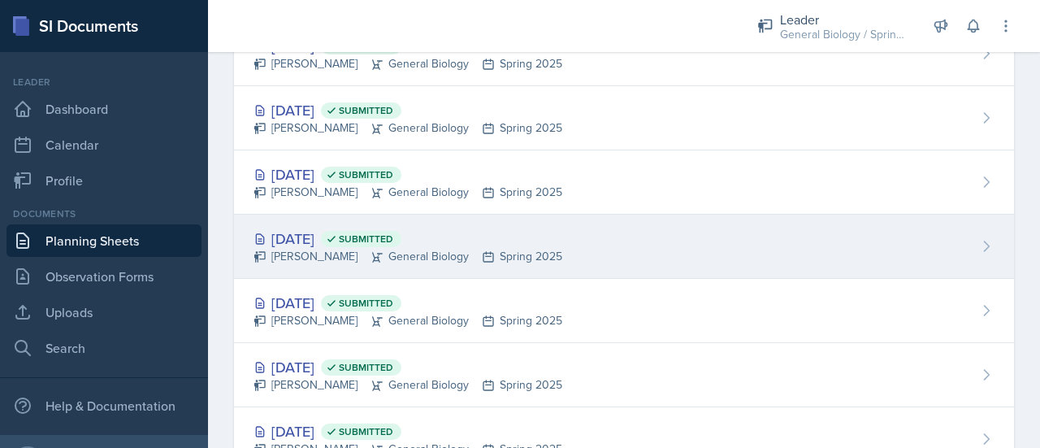
scroll to position [648, 0]
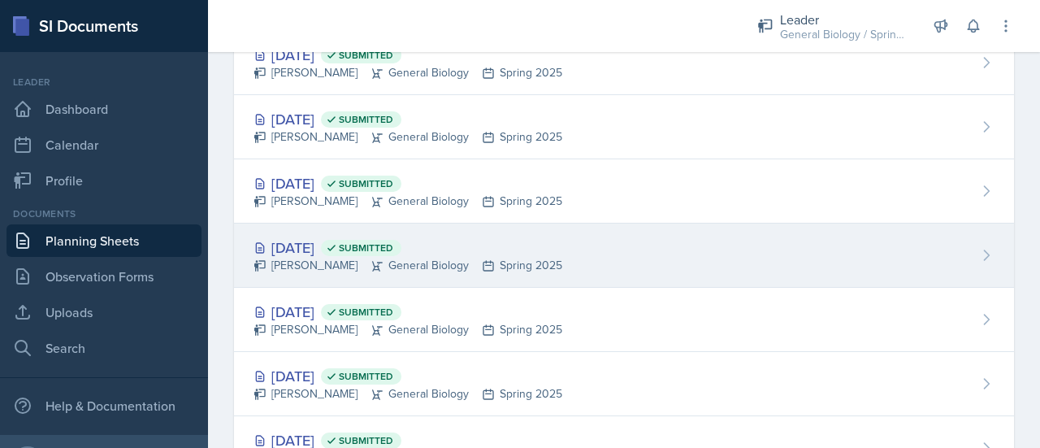
click at [305, 257] on div "[PERSON_NAME] General Biology Spring 2025" at bounding box center [408, 265] width 309 height 17
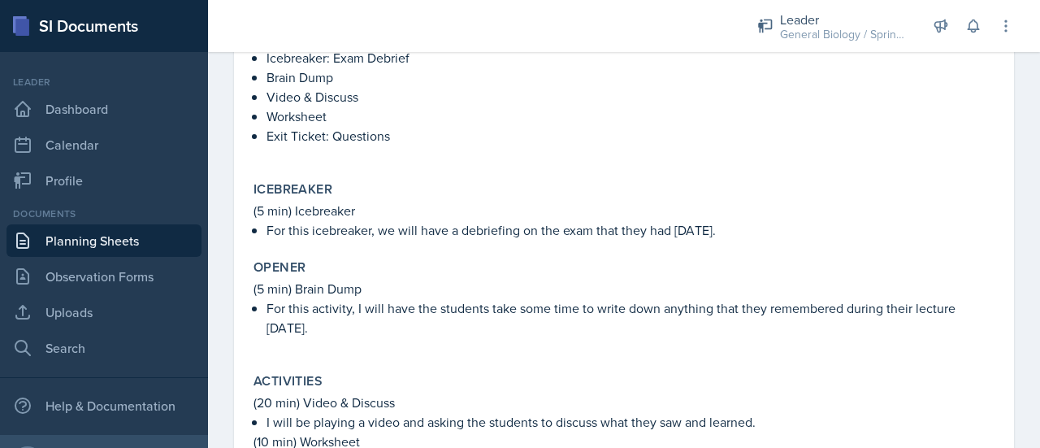
scroll to position [323, 0]
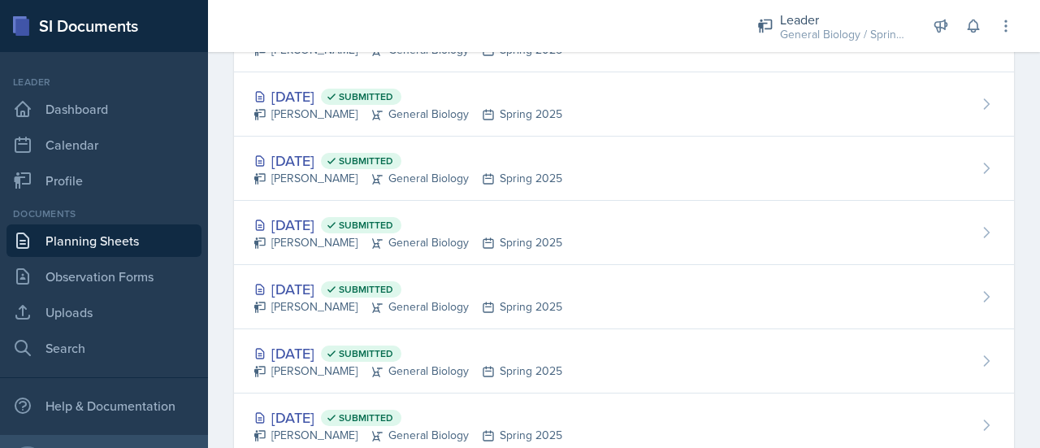
scroll to position [774, 0]
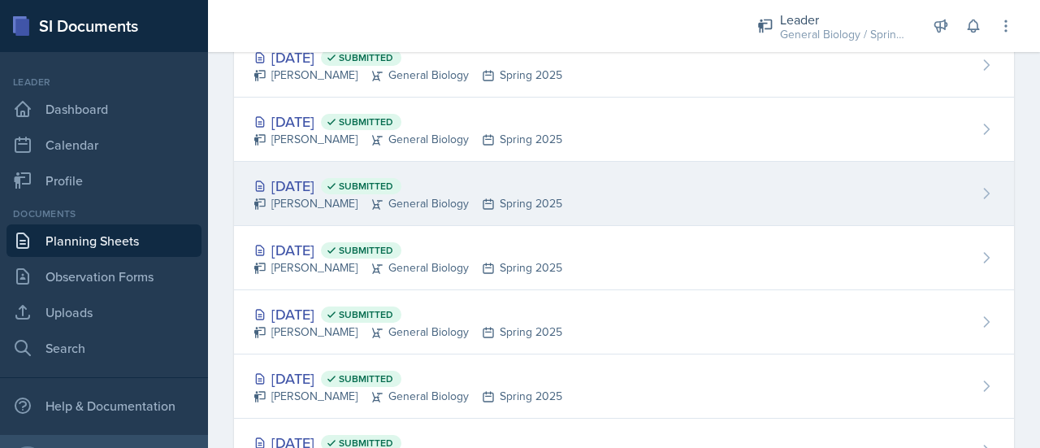
click at [314, 208] on div "[PERSON_NAME] General Biology Spring 2025" at bounding box center [408, 203] width 309 height 17
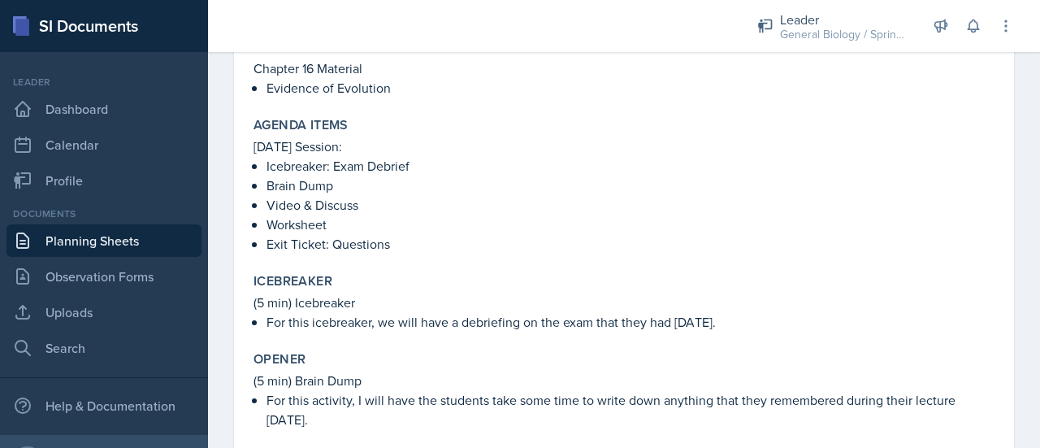
scroll to position [174, 0]
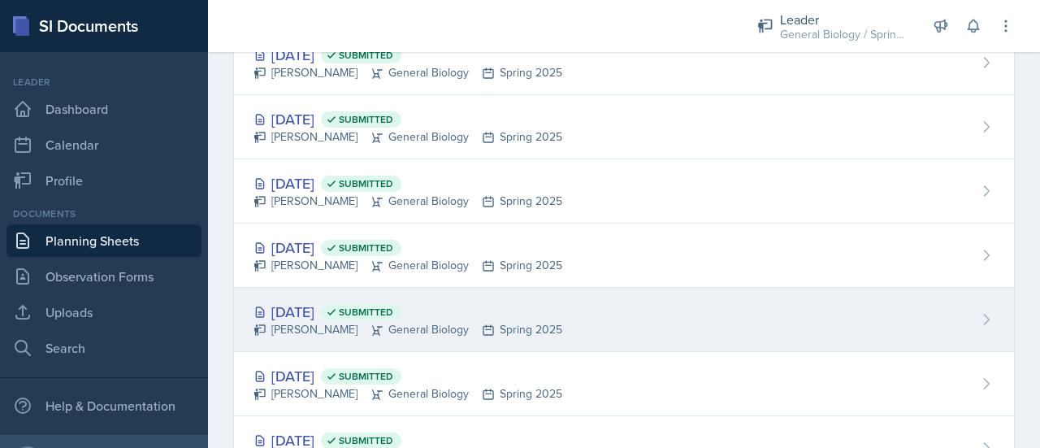
scroll to position [1741, 0]
click at [304, 323] on div "[PERSON_NAME] General Biology Spring 2025" at bounding box center [408, 327] width 309 height 17
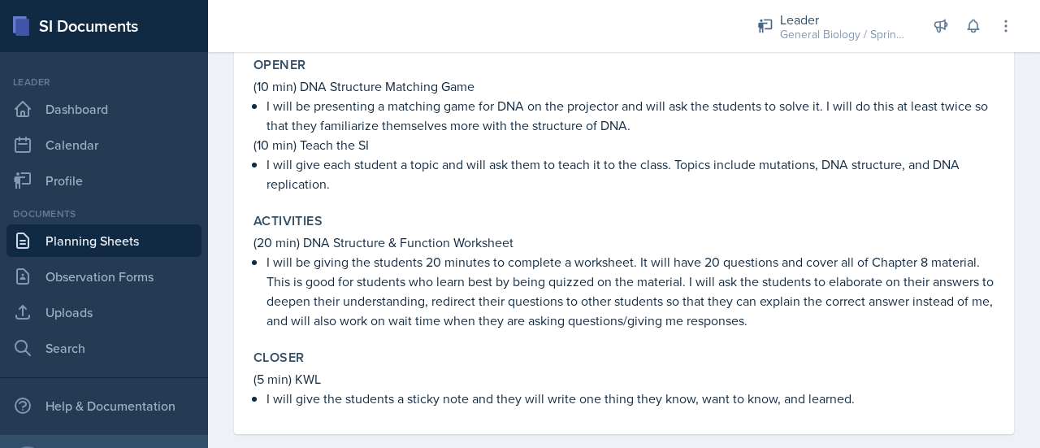
scroll to position [469, 0]
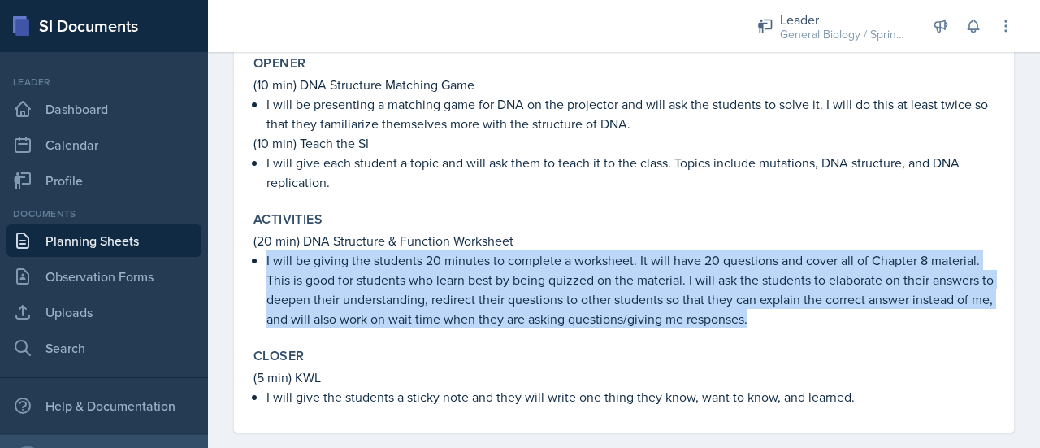
drag, startPoint x: 801, startPoint y: 327, endPoint x: 259, endPoint y: 264, distance: 545.6
click at [259, 264] on div "(20 min) DNA Structure & Function Worksheet I will be giving the students 20 mi…" at bounding box center [624, 280] width 741 height 98
copy p "I will be giving the students 20 minutes to complete a worksheet. It will have …"
